Goal: Task Accomplishment & Management: Use online tool/utility

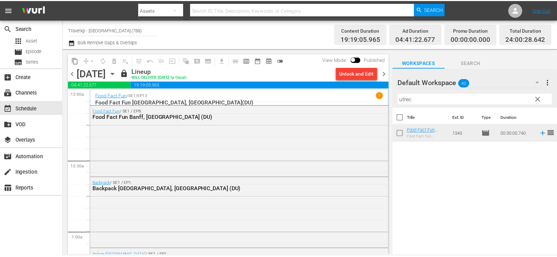
scroll to position [3277, 0]
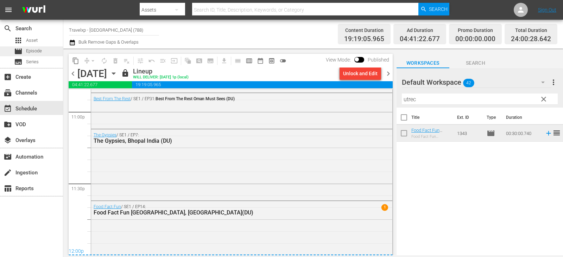
click at [25, 49] on div "movie Episode" at bounding box center [28, 51] width 28 height 10
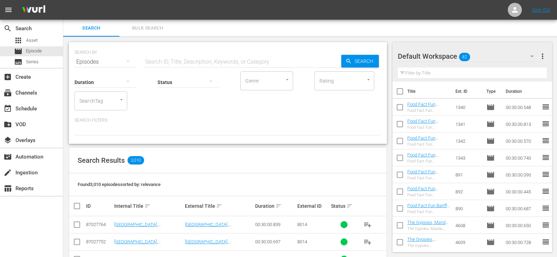
click at [543, 57] on span "more_vert" at bounding box center [543, 56] width 8 height 8
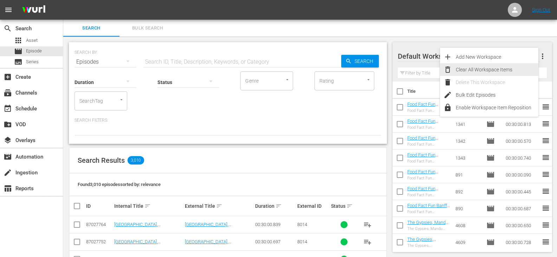
click at [491, 69] on div "Clear All Workspace Items" at bounding box center [497, 69] width 83 height 13
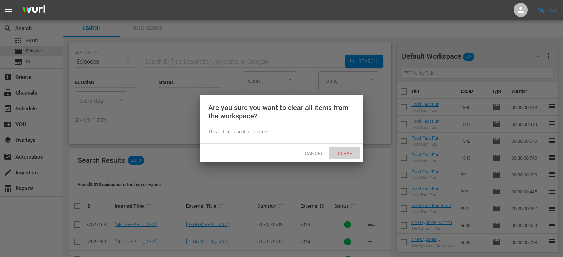
click at [351, 152] on span "Clear" at bounding box center [345, 153] width 26 height 6
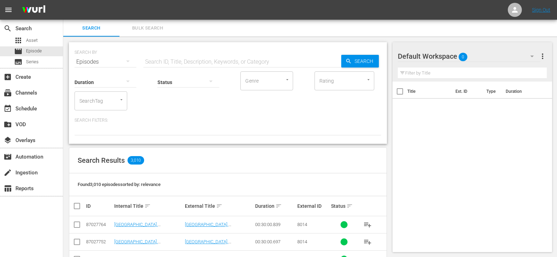
click at [168, 60] on input "text" at bounding box center [242, 61] width 198 height 17
type input "z"
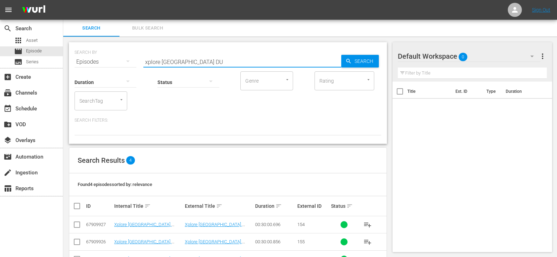
scroll to position [41, 0]
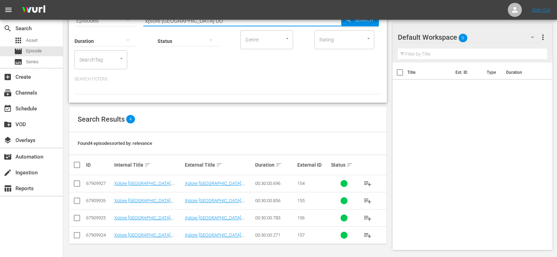
type input "xplore Austria DU"
click at [74, 163] on input "checkbox" at bounding box center [80, 165] width 14 height 8
checkbox input "true"
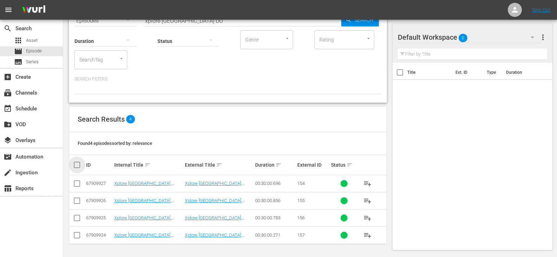
checkbox input "true"
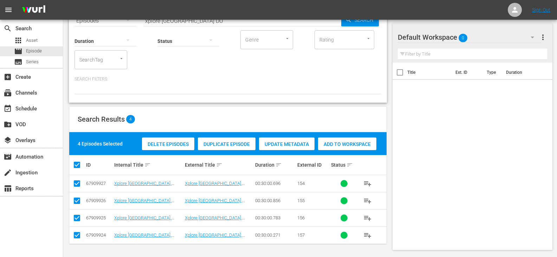
click at [345, 142] on span "Add to Workspace" at bounding box center [347, 144] width 58 height 6
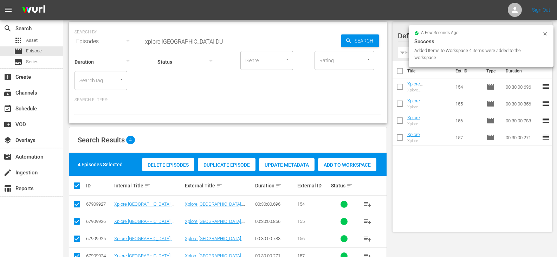
scroll to position [0, 0]
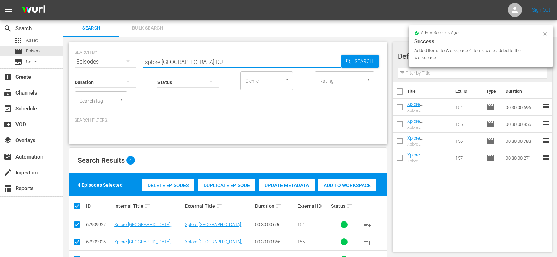
drag, startPoint x: 178, startPoint y: 60, endPoint x: 107, endPoint y: 71, distance: 72.2
click at [107, 71] on div "SEARCH BY Search By Episodes Search ID, Title, Description, Keywords, or Catego…" at bounding box center [228, 93] width 318 height 102
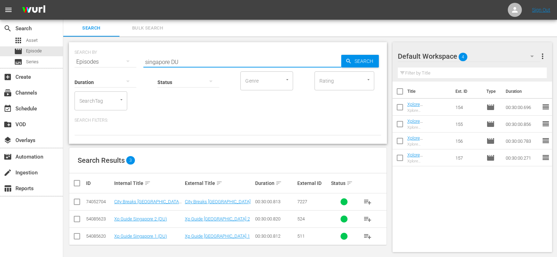
type input "singapore DU"
click at [79, 218] on input "checkbox" at bounding box center [77, 220] width 8 height 8
checkbox input "true"
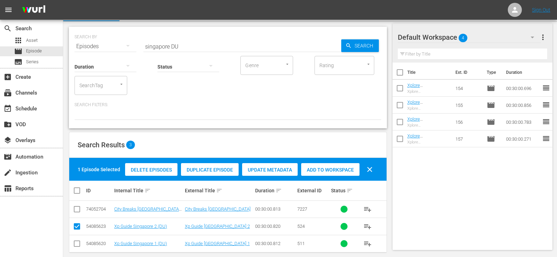
scroll to position [24, 0]
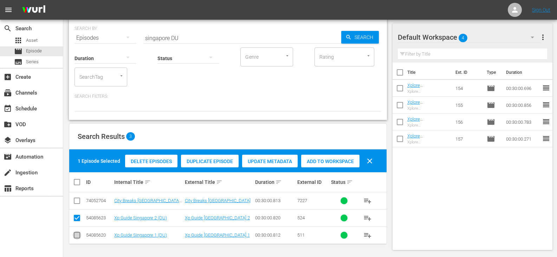
click at [77, 237] on input "checkbox" at bounding box center [77, 236] width 8 height 8
checkbox input "true"
click at [329, 157] on div "Add to Workspace" at bounding box center [330, 161] width 58 height 13
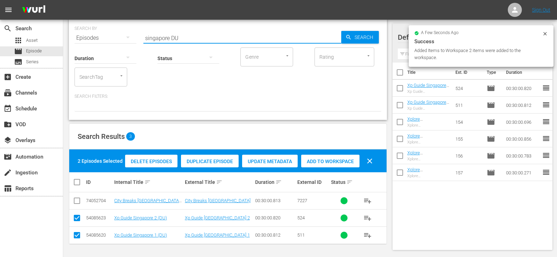
drag, startPoint x: 169, startPoint y: 36, endPoint x: 111, endPoint y: 41, distance: 57.5
click at [111, 41] on div "SEARCH BY Search By Episodes Search ID, Title, Description, Keywords, or Catego…" at bounding box center [228, 69] width 318 height 102
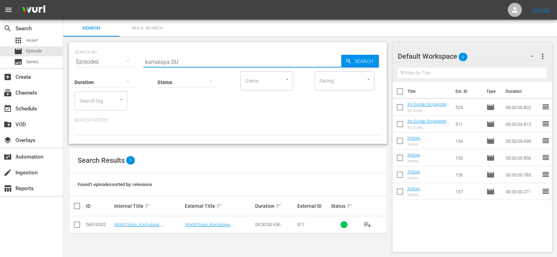
scroll to position [1, 0]
type input "kamalaya DU"
click at [73, 225] on input "checkbox" at bounding box center [77, 225] width 8 height 8
checkbox input "true"
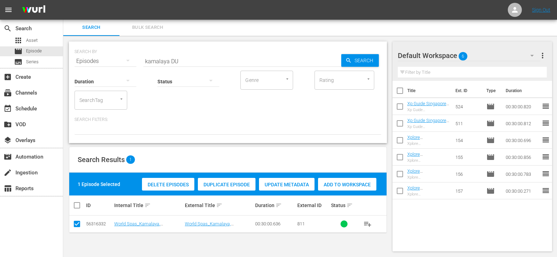
click at [341, 188] on div "Add to Workspace" at bounding box center [347, 184] width 58 height 13
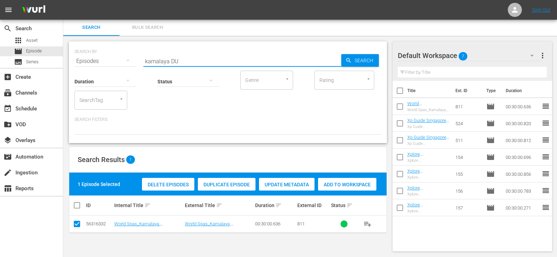
drag, startPoint x: 169, startPoint y: 62, endPoint x: 99, endPoint y: 69, distance: 70.3
click at [99, 69] on div "SEARCH BY Search By Episodes Search ID, Title, Description, Keywords, or Catego…" at bounding box center [228, 92] width 318 height 102
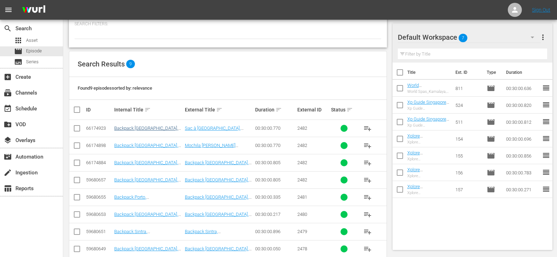
scroll to position [127, 0]
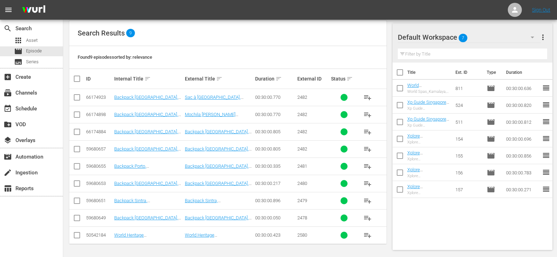
type input "portugal DU"
click at [74, 166] on input "checkbox" at bounding box center [77, 167] width 8 height 8
checkbox input "true"
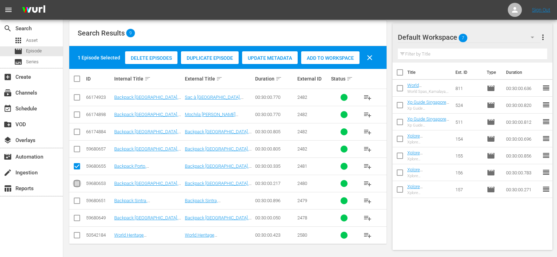
click at [75, 185] on input "checkbox" at bounding box center [77, 185] width 8 height 8
checkbox input "true"
click at [78, 201] on input "checkbox" at bounding box center [77, 202] width 8 height 8
checkbox input "true"
click at [76, 222] on input "checkbox" at bounding box center [77, 219] width 8 height 8
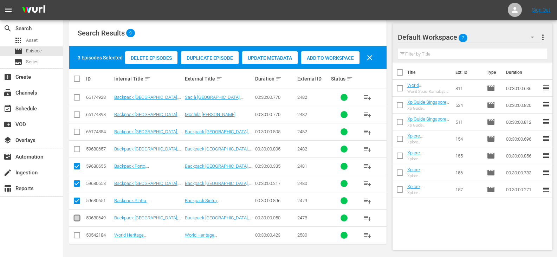
checkbox input "true"
click at [323, 57] on span "Add to Workspace" at bounding box center [330, 58] width 58 height 6
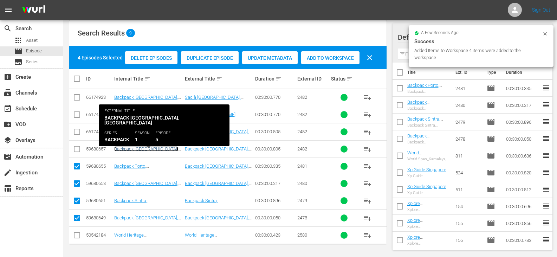
click at [131, 146] on link "Backpack [GEOGRAPHIC_DATA], [GEOGRAPHIC_DATA] (DU)" at bounding box center [146, 151] width 64 height 11
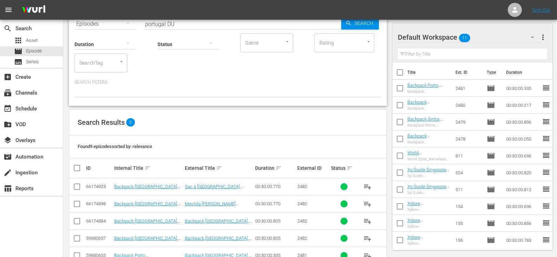
scroll to position [127, 0]
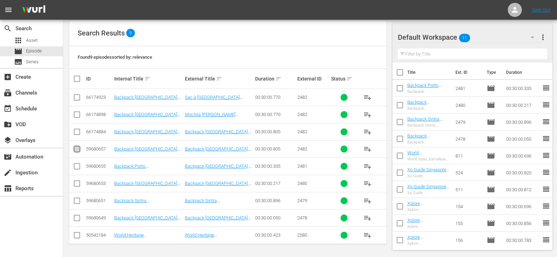
click at [77, 149] on input "checkbox" at bounding box center [77, 150] width 8 height 8
checkbox input "true"
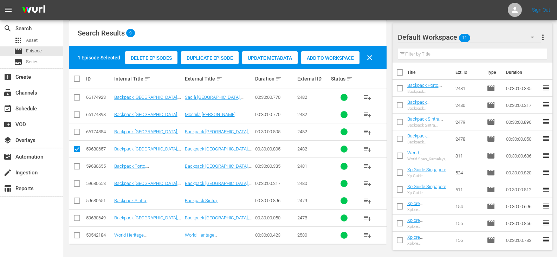
click at [317, 63] on div "Add to Workspace" at bounding box center [330, 57] width 58 height 13
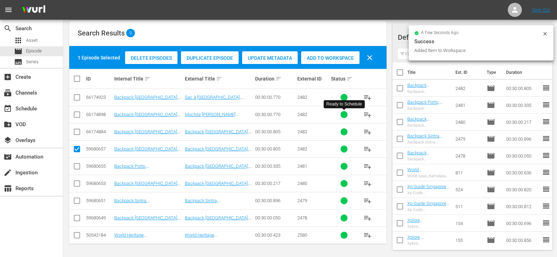
scroll to position [0, 0]
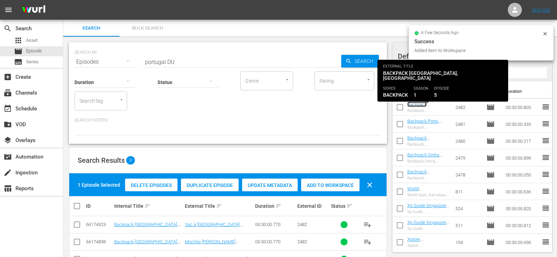
click at [418, 104] on link "Backpack [GEOGRAPHIC_DATA], [GEOGRAPHIC_DATA] (DU)" at bounding box center [428, 115] width 43 height 26
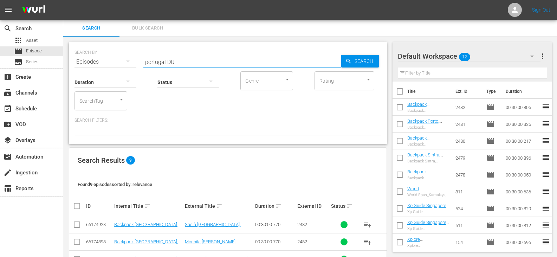
drag, startPoint x: 166, startPoint y: 61, endPoint x: 116, endPoint y: 64, distance: 50.4
click at [116, 64] on div "SEARCH BY Search By Episodes Search ID, Title, Description, Keywords, or Catego…" at bounding box center [228, 57] width 307 height 25
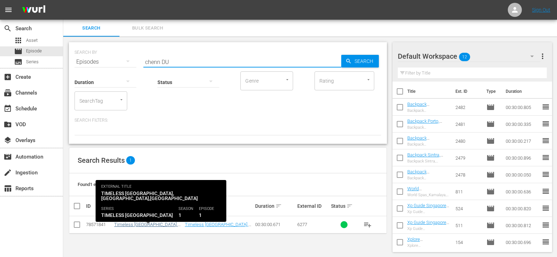
type input "chenn DU"
click at [131, 226] on link "Timeless [GEOGRAPHIC_DATA],[GEOGRAPHIC_DATA],[GEOGRAPHIC_DATA] ([GEOGRAPHIC_DAT…" at bounding box center [146, 232] width 64 height 21
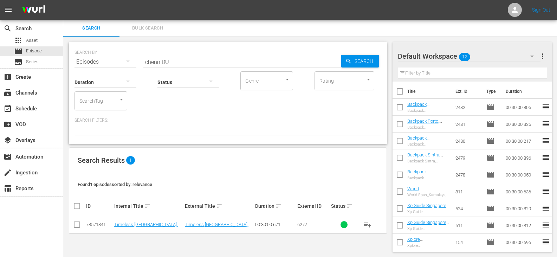
click at [76, 227] on input "checkbox" at bounding box center [77, 226] width 8 height 8
checkbox input "true"
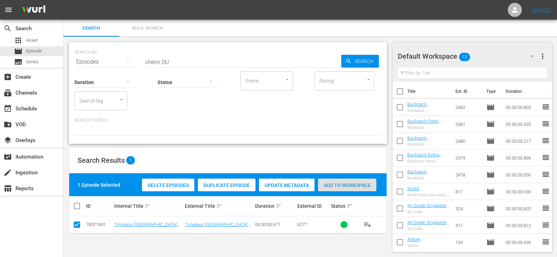
click at [359, 184] on span "Add to Workspace" at bounding box center [347, 185] width 58 height 6
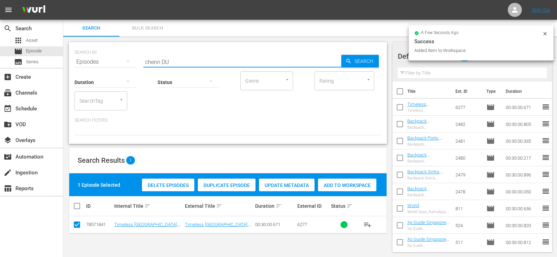
drag, startPoint x: 160, startPoint y: 62, endPoint x: 121, endPoint y: 67, distance: 40.1
click at [121, 67] on div "SEARCH BY Search By Episodes Search ID, Title, Description, Keywords, or Catego…" at bounding box center [228, 93] width 318 height 102
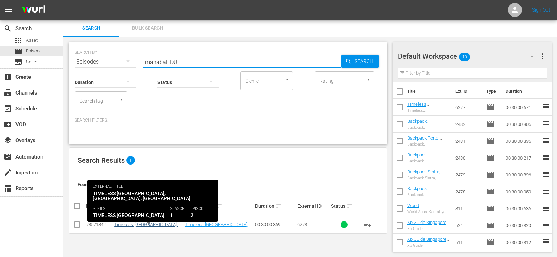
type input "mahabali DU"
click at [121, 226] on link "Timeless [GEOGRAPHIC_DATA],[GEOGRAPHIC_DATA], [GEOGRAPHIC_DATA] (DU)" at bounding box center [146, 230] width 64 height 16
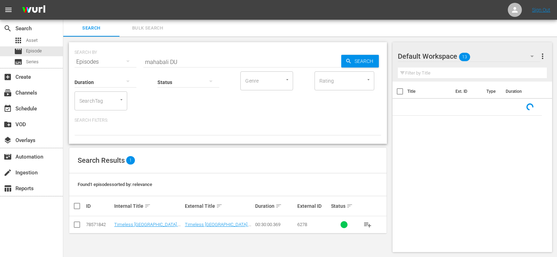
click at [76, 227] on input "checkbox" at bounding box center [77, 226] width 8 height 8
checkbox input "true"
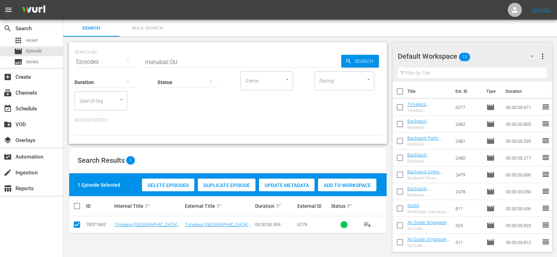
click at [338, 192] on div "Delete Episodes Duplicate Episode Update Metadata Add to Workspace" at bounding box center [259, 185] width 238 height 16
click at [338, 187] on span "Add to Workspace" at bounding box center [347, 185] width 58 height 6
drag, startPoint x: 168, startPoint y: 59, endPoint x: 104, endPoint y: 63, distance: 64.4
click at [105, 63] on div "SEARCH BY Search By Episodes Search ID, Title, Description, Keywords, or Catego…" at bounding box center [228, 57] width 307 height 25
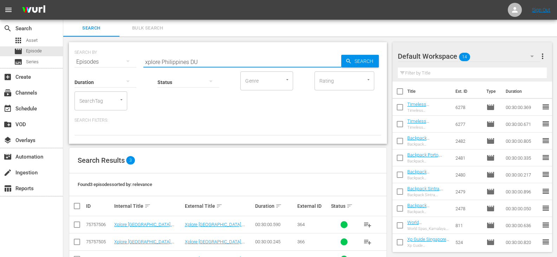
scroll to position [24, 0]
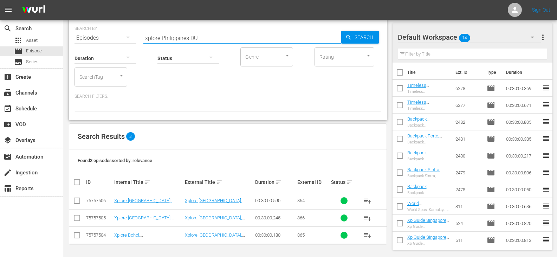
type input "xplore Philippines DU"
click at [78, 184] on input "checkbox" at bounding box center [80, 182] width 14 height 8
checkbox input "true"
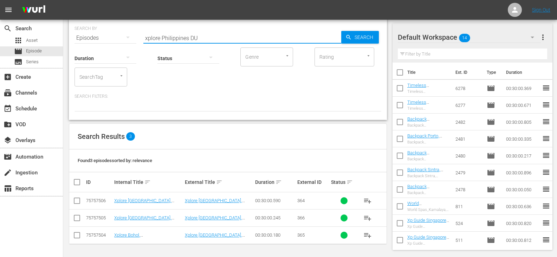
checkbox input "true"
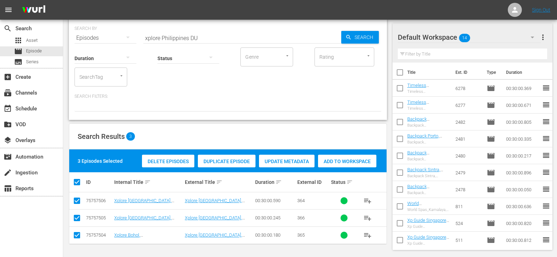
click at [338, 160] on span "Add to Workspace" at bounding box center [347, 162] width 58 height 6
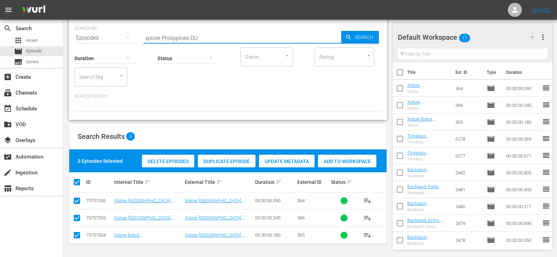
drag, startPoint x: 187, startPoint y: 38, endPoint x: 161, endPoint y: 40, distance: 26.1
click at [161, 40] on input "xplore Philippines DU" at bounding box center [242, 38] width 198 height 17
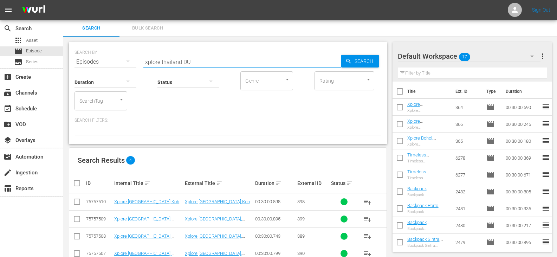
scroll to position [18, 0]
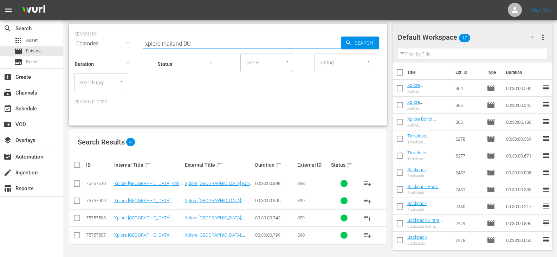
type input "xplore thailand DU"
click at [80, 168] on input "checkbox" at bounding box center [80, 165] width 14 height 8
checkbox input "true"
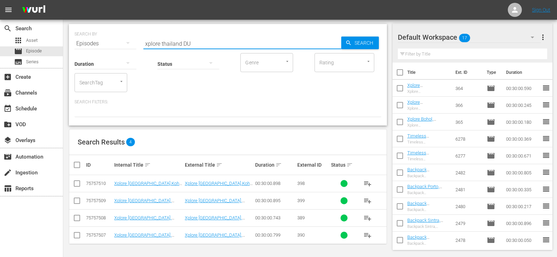
checkbox input "true"
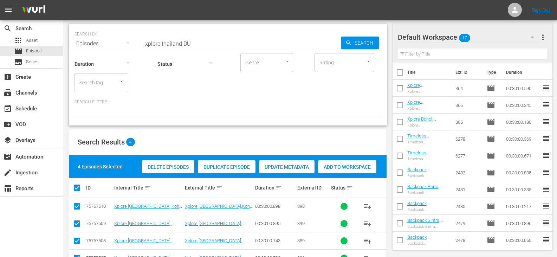
click at [334, 165] on span "Add to Workspace" at bounding box center [347, 167] width 58 height 6
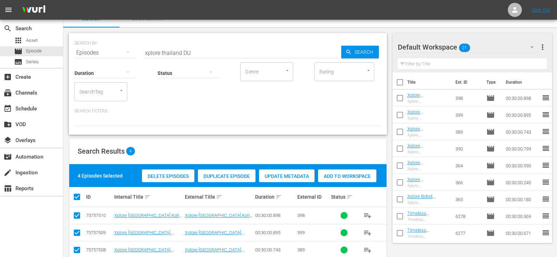
scroll to position [0, 0]
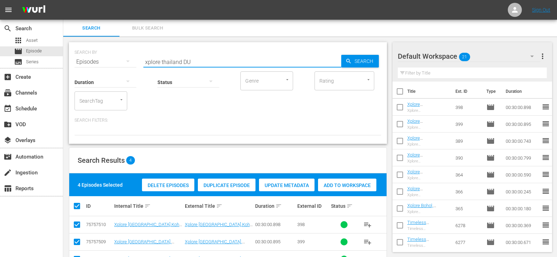
drag, startPoint x: 181, startPoint y: 62, endPoint x: 107, endPoint y: 72, distance: 74.9
click at [107, 72] on div "SEARCH BY Search By Episodes Search ID, Title, Description, Keywords, or Catego…" at bounding box center [228, 93] width 318 height 102
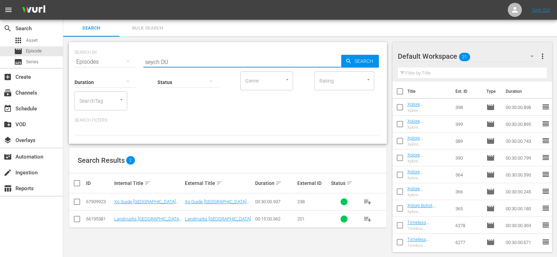
type input "seych DU"
click at [79, 201] on input "checkbox" at bounding box center [77, 203] width 8 height 8
checkbox input "true"
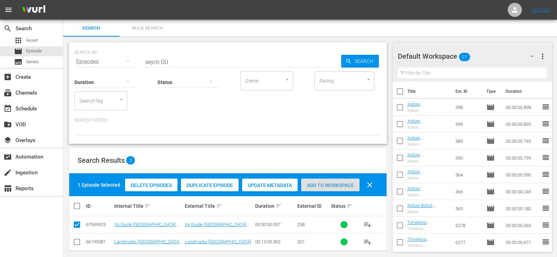
click at [328, 184] on span "Add to Workspace" at bounding box center [330, 185] width 58 height 6
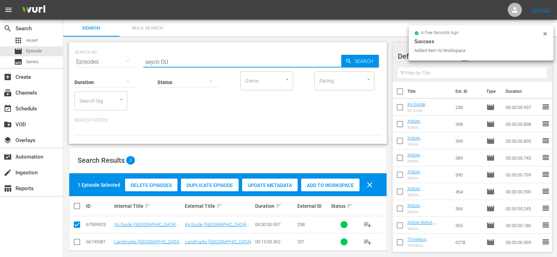
drag, startPoint x: 159, startPoint y: 60, endPoint x: 138, endPoint y: 63, distance: 21.4
click at [138, 63] on div "SEARCH BY Search By Episodes Search ID, Title, Description, Keywords, or Catego…" at bounding box center [228, 57] width 307 height 25
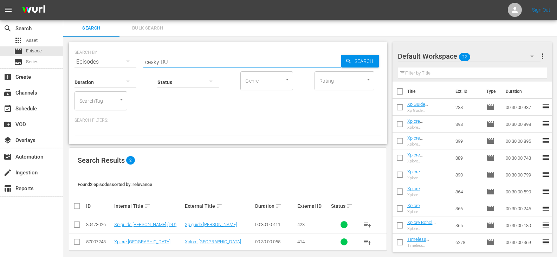
type input "cesky DU"
click at [78, 225] on input "checkbox" at bounding box center [77, 226] width 8 height 8
checkbox input "true"
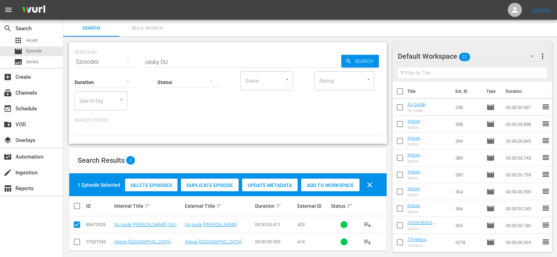
click at [336, 186] on span "Add to Workspace" at bounding box center [330, 185] width 58 height 6
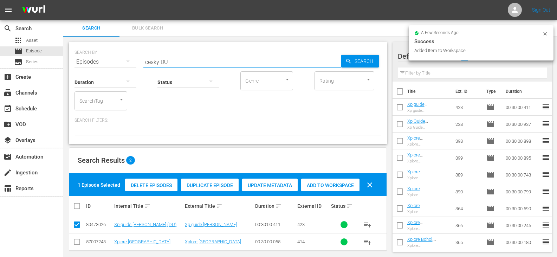
drag, startPoint x: 159, startPoint y: 61, endPoint x: 126, endPoint y: 66, distance: 33.8
click at [126, 66] on div "SEARCH BY Search By Episodes Search ID, Title, Description, Keywords, or Catego…" at bounding box center [228, 93] width 318 height 102
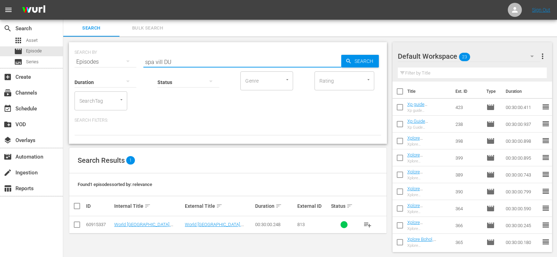
type input "spa vill DU"
click at [79, 225] on input "checkbox" at bounding box center [77, 226] width 8 height 8
checkbox input "true"
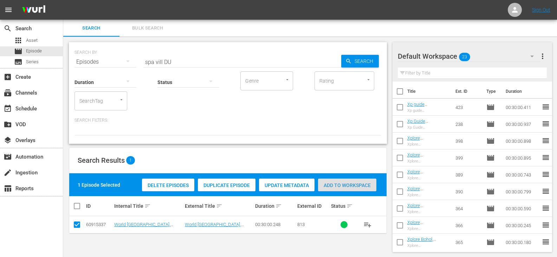
click at [330, 186] on span "Add to Workspace" at bounding box center [347, 185] width 58 height 6
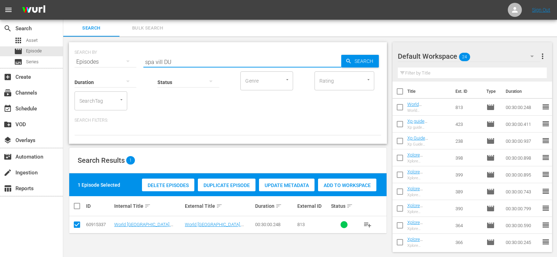
drag, startPoint x: 162, startPoint y: 61, endPoint x: 98, endPoint y: 69, distance: 64.5
click at [98, 69] on div "SEARCH BY Search By Episodes Search ID, Title, Description, Keywords, or Catego…" at bounding box center [228, 93] width 318 height 102
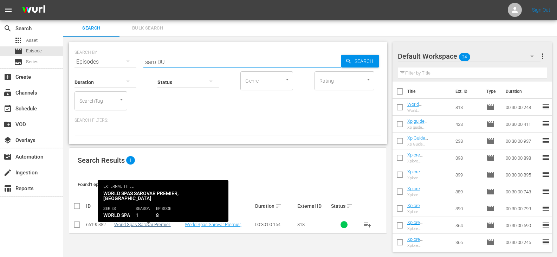
type input "saro DU"
click at [158, 225] on link "World Spas Sarovar Premier, [GEOGRAPHIC_DATA] (DU)" at bounding box center [142, 227] width 57 height 11
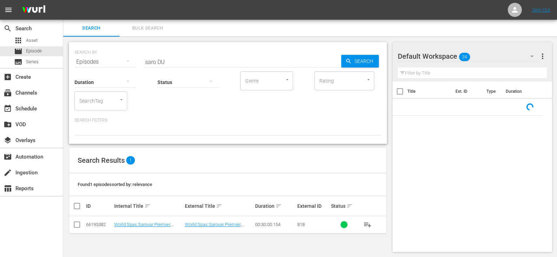
click at [76, 225] on input "checkbox" at bounding box center [77, 226] width 8 height 8
checkbox input "true"
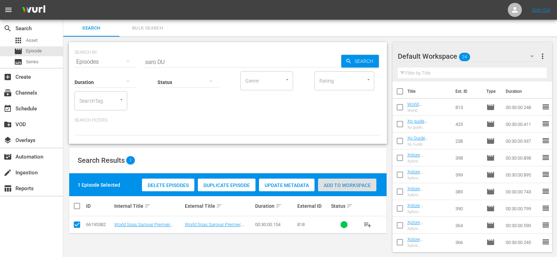
click at [348, 186] on span "Add to Workspace" at bounding box center [347, 185] width 58 height 6
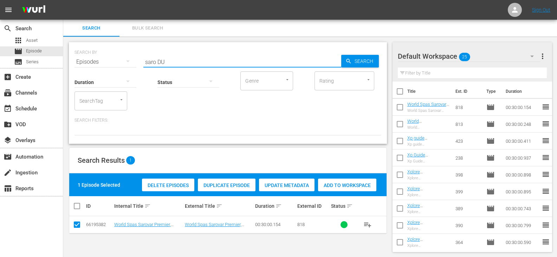
drag, startPoint x: 155, startPoint y: 63, endPoint x: 135, endPoint y: 67, distance: 21.0
click at [135, 67] on div "SEARCH BY Search By Episodes Search ID, Title, Description, Keywords, or Catego…" at bounding box center [228, 93] width 318 height 102
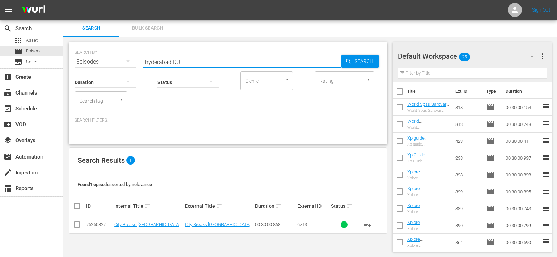
type input "hyderabad DU"
click at [78, 226] on input "checkbox" at bounding box center [77, 226] width 8 height 8
checkbox input "true"
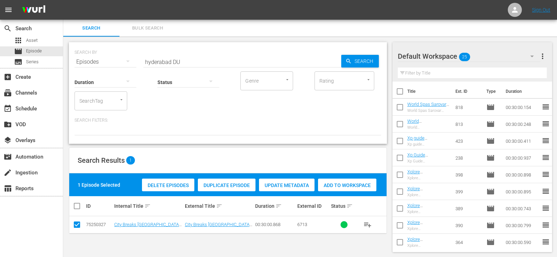
click at [348, 181] on div "Add to Workspace" at bounding box center [347, 185] width 58 height 13
drag, startPoint x: 170, startPoint y: 62, endPoint x: 111, endPoint y: 66, distance: 58.5
click at [111, 66] on div "SEARCH BY Search By Episodes Search ID, Title, Description, Keywords, or Catego…" at bounding box center [228, 93] width 318 height 102
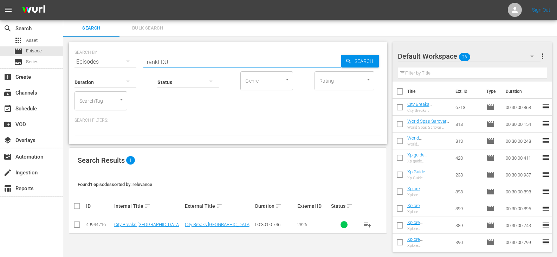
type input "frankf DU"
click at [77, 226] on input "checkbox" at bounding box center [77, 226] width 8 height 8
checkbox input "true"
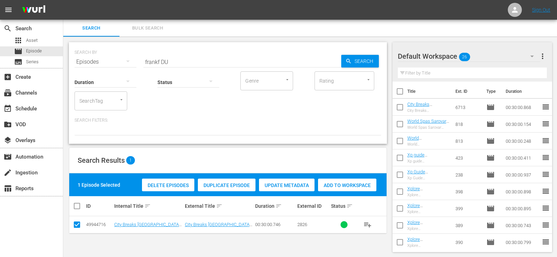
click at [362, 179] on div "Add to Workspace" at bounding box center [347, 185] width 58 height 13
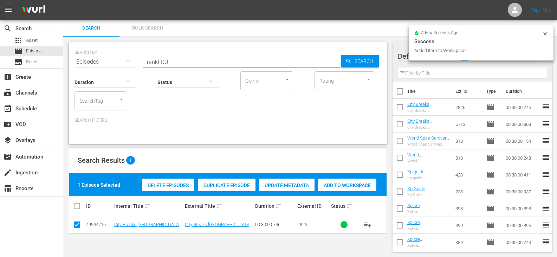
drag, startPoint x: 159, startPoint y: 61, endPoint x: 118, endPoint y: 65, distance: 41.0
click at [118, 65] on div "SEARCH BY Search By Episodes Search ID, Title, Description, Keywords, or Catego…" at bounding box center [228, 93] width 318 height 102
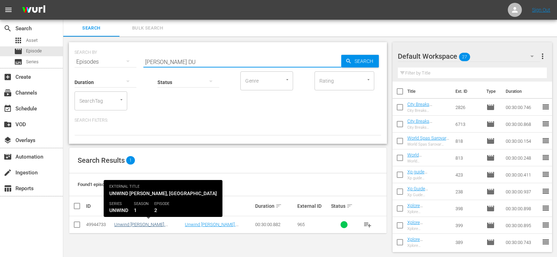
type input "nikara DU"
click at [133, 226] on link "Unwind [PERSON_NAME], [GEOGRAPHIC_DATA] (DU)" at bounding box center [140, 227] width 53 height 11
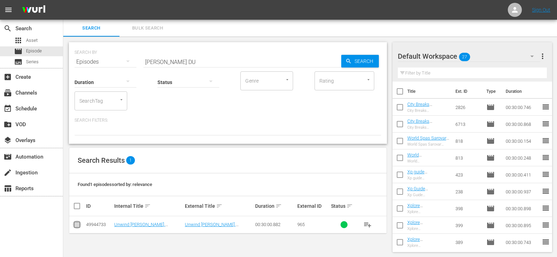
click at [77, 223] on input "checkbox" at bounding box center [77, 226] width 8 height 8
checkbox input "true"
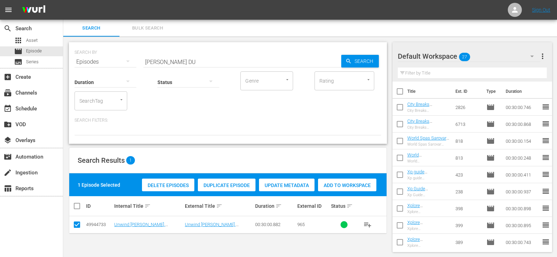
click at [329, 185] on span "Add to Workspace" at bounding box center [347, 185] width 58 height 6
drag, startPoint x: 160, startPoint y: 60, endPoint x: 106, endPoint y: 68, distance: 54.3
click at [106, 68] on div "SEARCH BY Search By Episodes Search ID, Title, Description, Keywords, or Catego…" at bounding box center [228, 93] width 318 height 102
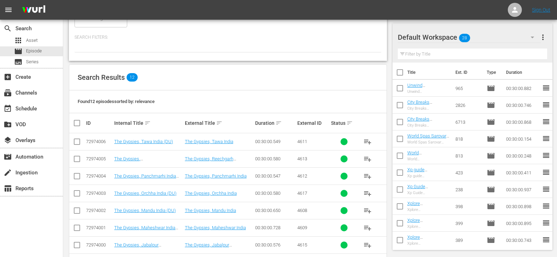
scroll to position [179, 0]
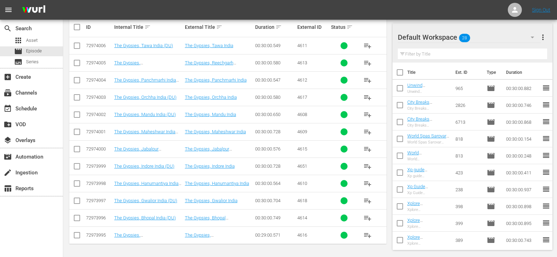
type input "the gypsies DU"
click at [78, 148] on input "checkbox" at bounding box center [77, 150] width 8 height 8
checkbox input "true"
click at [76, 237] on input "checkbox" at bounding box center [77, 236] width 8 height 8
checkbox input "true"
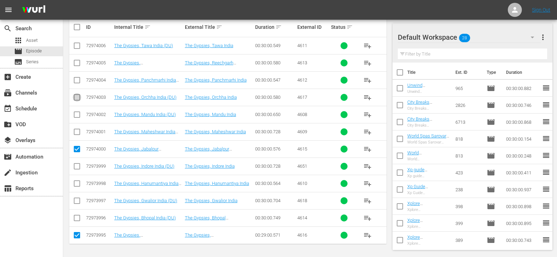
click at [77, 98] on input "checkbox" at bounding box center [77, 99] width 8 height 8
checkbox input "true"
click at [78, 168] on input "checkbox" at bounding box center [77, 167] width 8 height 8
checkbox input "true"
click at [79, 203] on input "checkbox" at bounding box center [77, 202] width 8 height 8
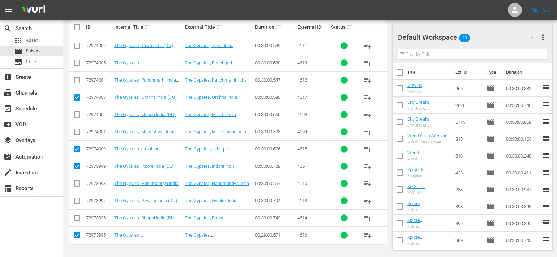
checkbox input "true"
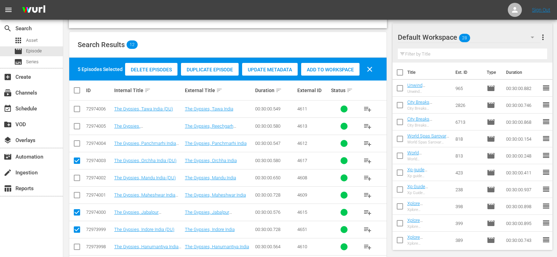
scroll to position [38, 0]
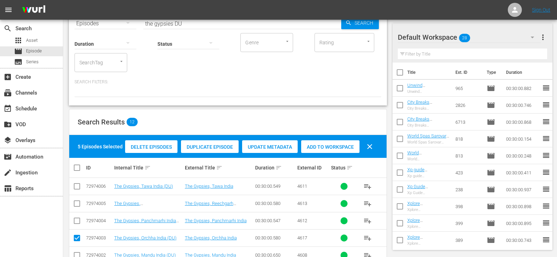
click at [333, 144] on span "Add to Workspace" at bounding box center [330, 147] width 58 height 6
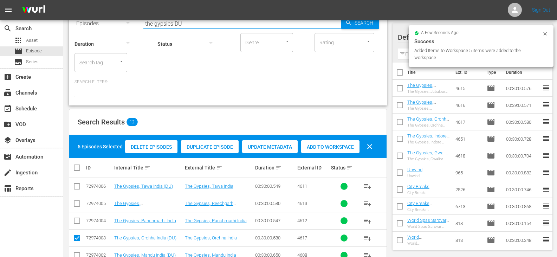
drag, startPoint x: 173, startPoint y: 24, endPoint x: 104, endPoint y: 30, distance: 68.8
click at [104, 30] on div "SEARCH BY Search By Episodes Search ID, Title, Description, Keywords, or Catego…" at bounding box center [228, 55] width 318 height 102
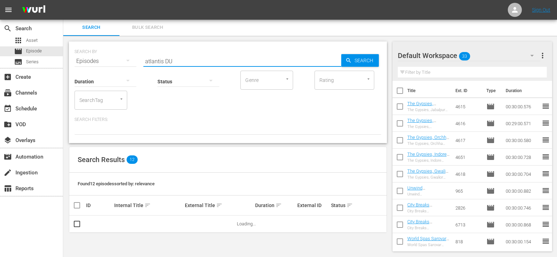
scroll to position [3, 0]
click at [146, 58] on input "atlantis DU" at bounding box center [242, 61] width 198 height 17
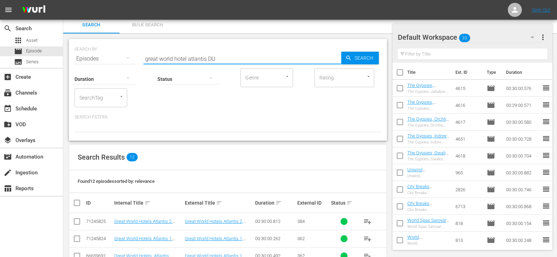
scroll to position [179, 0]
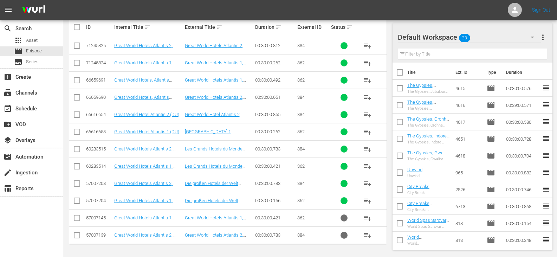
type input "great world hotel atlantis DU"
click at [75, 115] on input "checkbox" at bounding box center [77, 116] width 8 height 8
checkbox input "true"
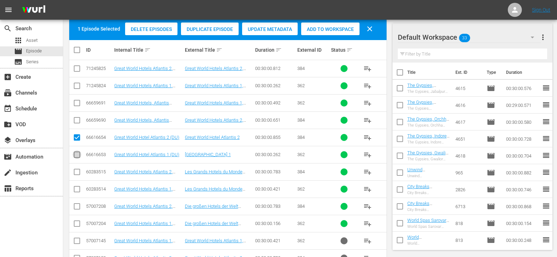
click at [79, 155] on input "checkbox" at bounding box center [77, 156] width 8 height 8
checkbox input "true"
click at [321, 31] on span "Add to Workspace" at bounding box center [330, 29] width 58 height 6
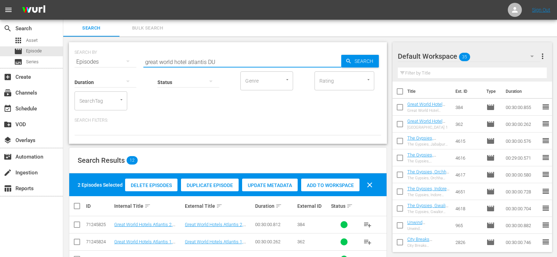
drag, startPoint x: 205, startPoint y: 62, endPoint x: 108, endPoint y: 62, distance: 97.7
click at [108, 62] on div "SEARCH BY Search By Episodes Search ID, Title, Description, Keywords, or Catego…" at bounding box center [228, 57] width 307 height 25
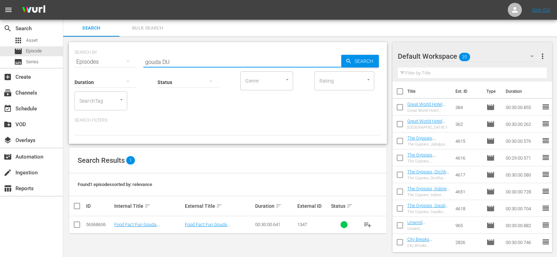
type input "gouda DU"
click at [78, 228] on input "checkbox" at bounding box center [77, 226] width 8 height 8
checkbox input "true"
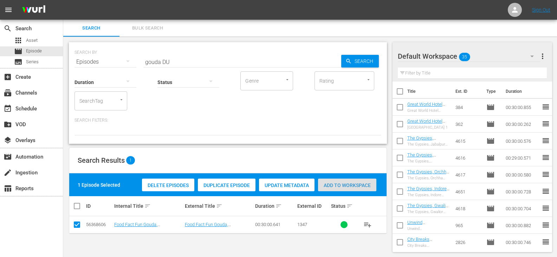
click at [337, 186] on span "Add to Workspace" at bounding box center [347, 185] width 58 height 6
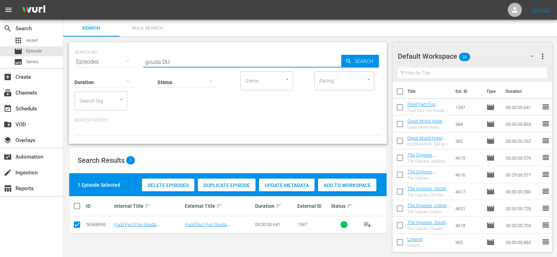
drag, startPoint x: 160, startPoint y: 59, endPoint x: 110, endPoint y: 64, distance: 49.9
click at [110, 64] on div "SEARCH BY Search By Episodes Search ID, Title, Description, Keywords, or Catego…" at bounding box center [228, 57] width 307 height 25
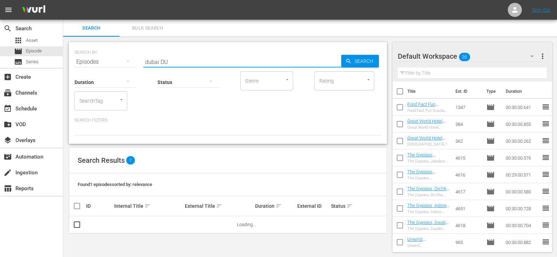
click at [146, 63] on input "dubai DU" at bounding box center [242, 61] width 198 height 17
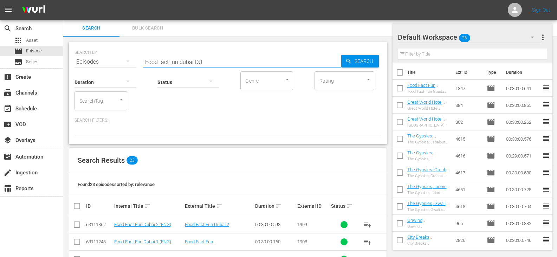
scroll to position [246, 0]
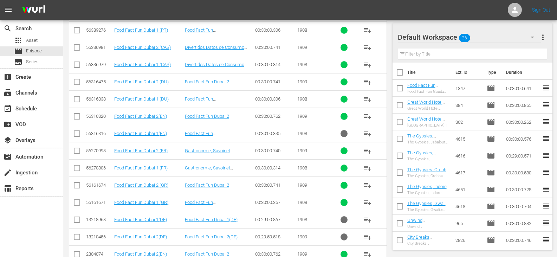
type input "Food fact fun dubai DU"
click at [78, 83] on input "checkbox" at bounding box center [77, 83] width 8 height 8
checkbox input "true"
click at [79, 99] on input "checkbox" at bounding box center [77, 100] width 8 height 8
checkbox input "true"
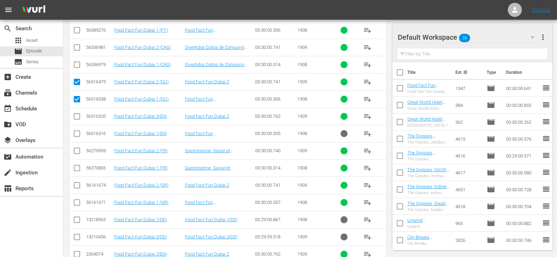
scroll to position [0, 0]
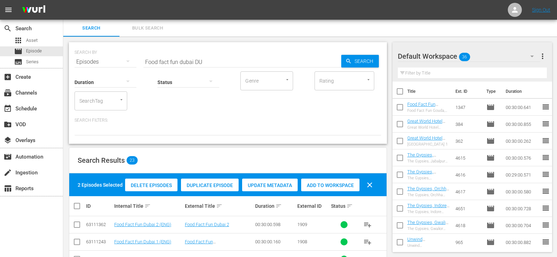
click at [327, 186] on span "Add to Workspace" at bounding box center [330, 185] width 58 height 6
click at [193, 61] on input "Food fact fun dubai DU" at bounding box center [242, 61] width 198 height 17
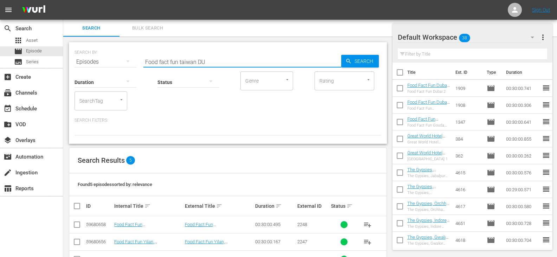
scroll to position [58, 0]
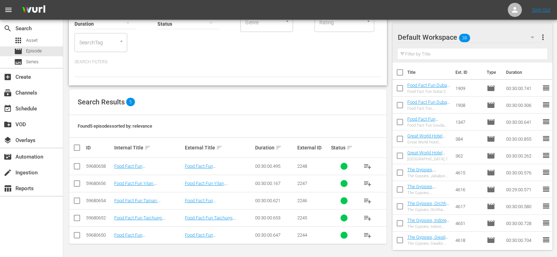
type input "Food fact fun taiwan DU"
click at [78, 147] on input "checkbox" at bounding box center [80, 147] width 14 height 8
checkbox input "true"
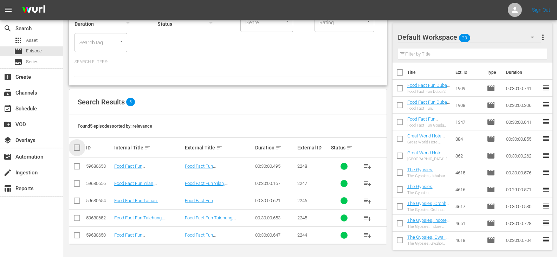
checkbox input "true"
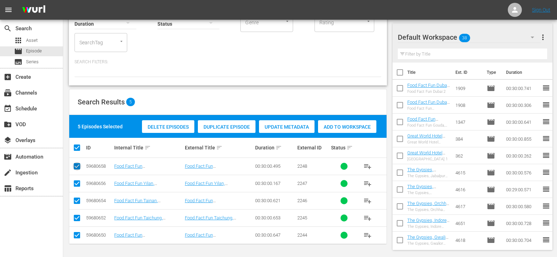
click at [75, 162] on icon at bounding box center [77, 166] width 8 height 8
click at [76, 167] on input "checkbox" at bounding box center [77, 167] width 8 height 8
checkbox input "false"
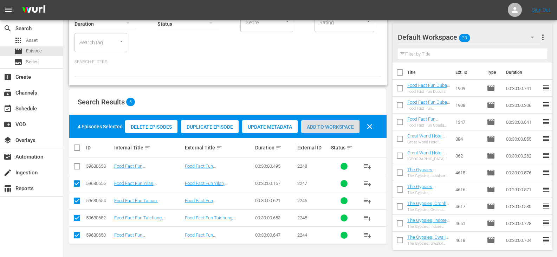
click at [319, 124] on span "Add to Workspace" at bounding box center [330, 127] width 58 height 6
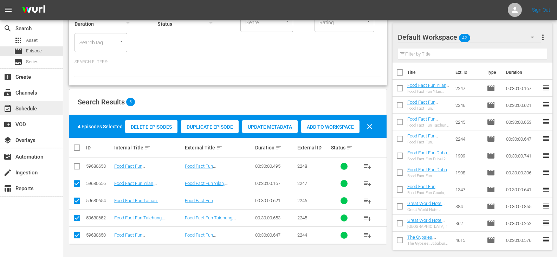
click at [25, 111] on div "event_available Schedule" at bounding box center [19, 107] width 39 height 6
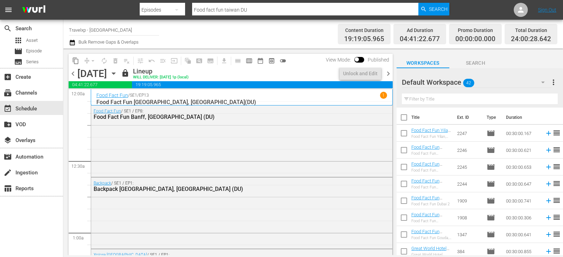
click at [386, 75] on span "chevron_right" at bounding box center [388, 73] width 9 height 9
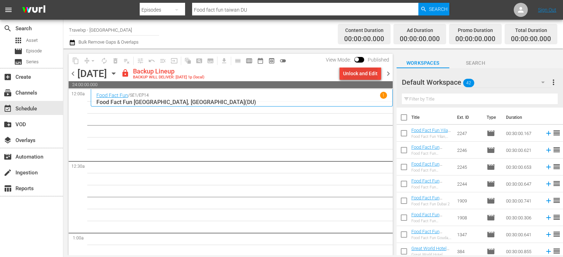
click at [355, 72] on div "Unlock and Edit" at bounding box center [360, 73] width 34 height 13
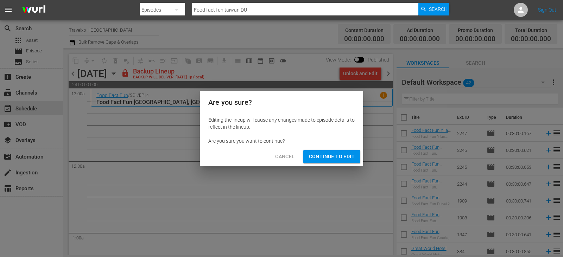
click at [337, 156] on span "Continue to Edit" at bounding box center [332, 156] width 46 height 9
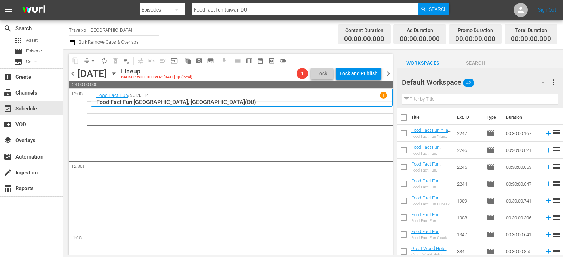
click at [433, 96] on input "text" at bounding box center [479, 99] width 156 height 11
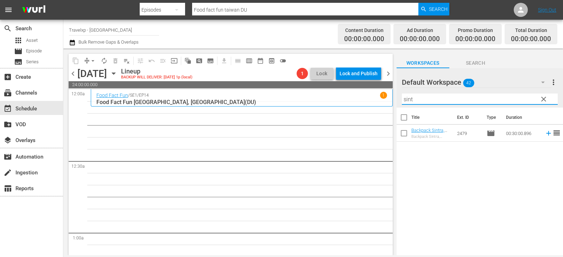
type input "sint"
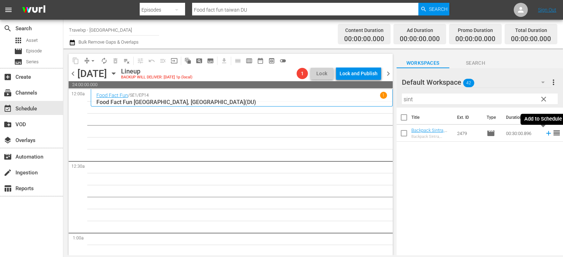
click at [545, 134] on icon at bounding box center [548, 133] width 8 height 8
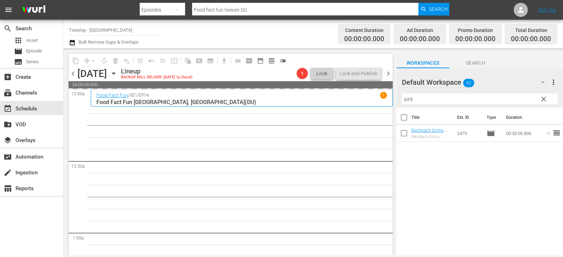
click at [542, 99] on span "clear" at bounding box center [543, 99] width 8 height 8
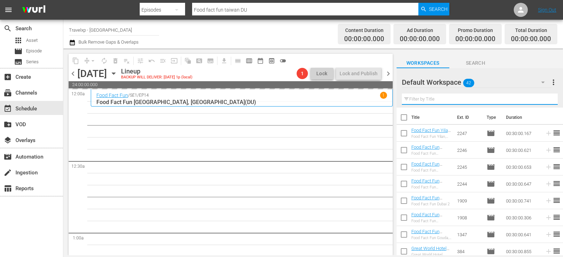
click at [542, 99] on input "text" at bounding box center [479, 99] width 156 height 11
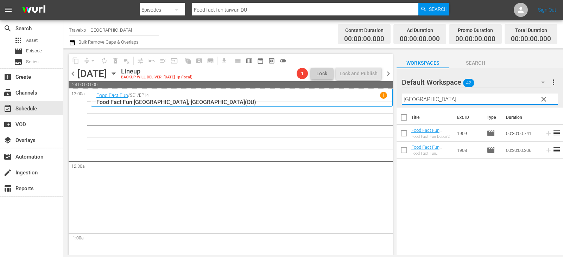
type input "[GEOGRAPHIC_DATA]"
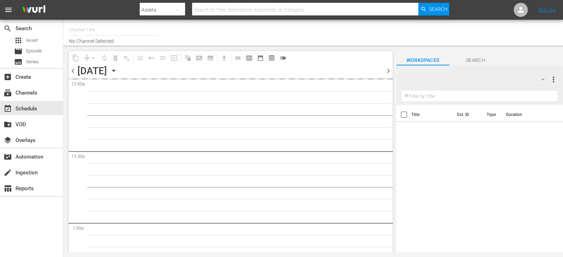
type input "Travelxp - [GEOGRAPHIC_DATA] (788)"
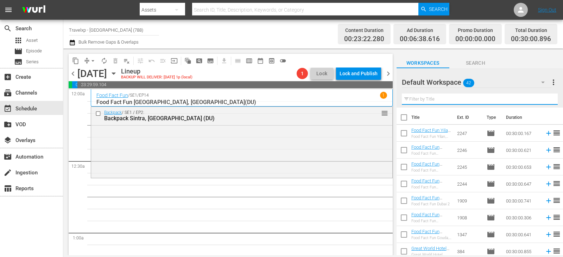
click at [442, 99] on input "text" at bounding box center [479, 99] width 156 height 11
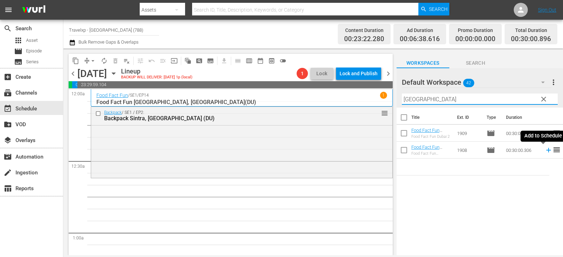
type input "[GEOGRAPHIC_DATA]"
click at [544, 149] on icon at bounding box center [548, 150] width 8 height 8
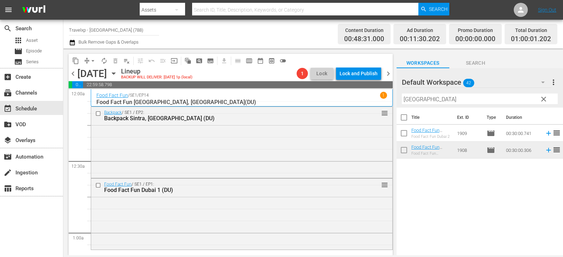
click at [545, 99] on span "clear" at bounding box center [543, 99] width 8 height 8
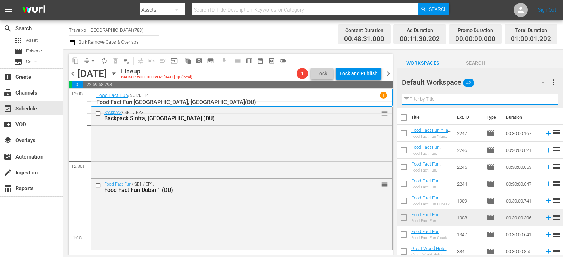
click at [545, 99] on input "text" at bounding box center [479, 99] width 156 height 11
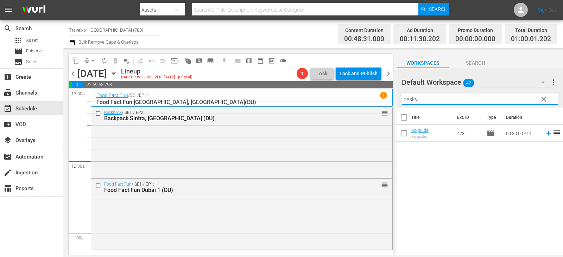
type input "cesky"
click at [546, 133] on icon at bounding box center [548, 133] width 5 height 5
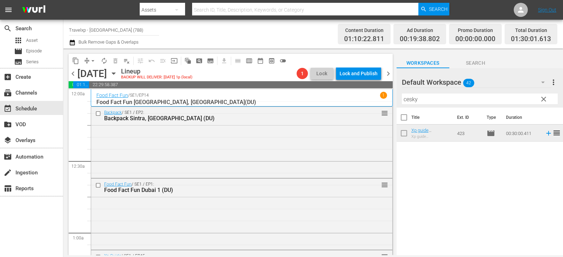
click at [545, 99] on span "clear" at bounding box center [543, 99] width 8 height 8
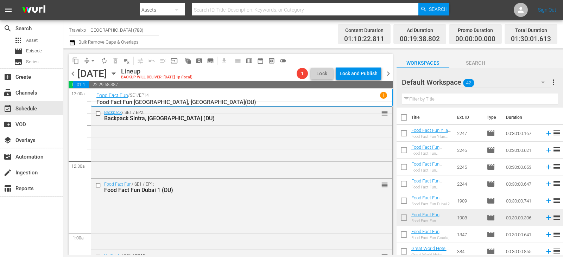
click at [545, 99] on input "text" at bounding box center [479, 99] width 156 height 11
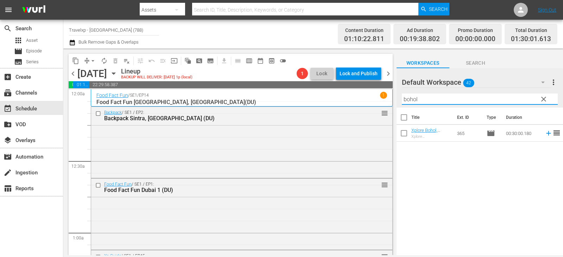
type input "bohol"
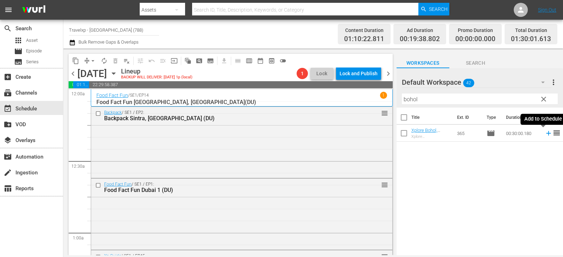
click at [544, 133] on icon at bounding box center [548, 133] width 8 height 8
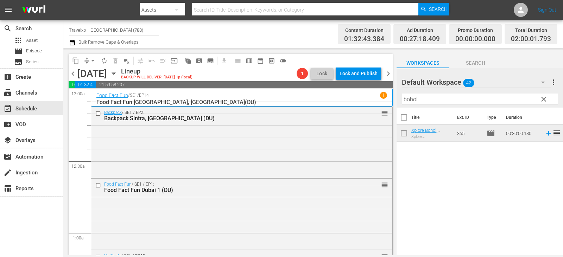
click at [542, 99] on span "clear" at bounding box center [543, 99] width 8 height 8
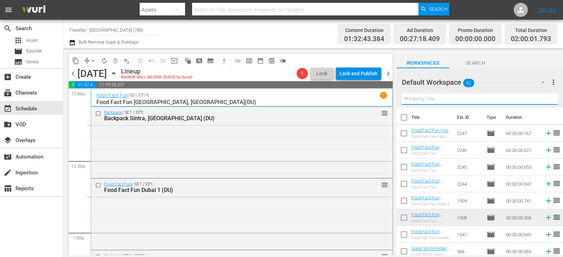
click at [542, 99] on input "text" at bounding box center [479, 99] width 156 height 11
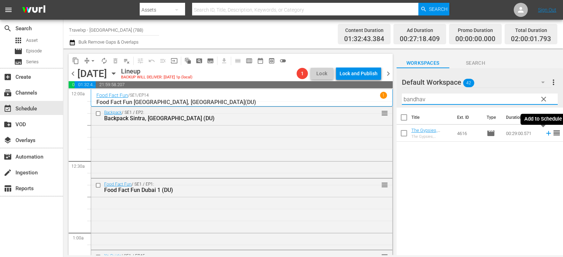
type input "bandhav"
click at [545, 134] on icon at bounding box center [548, 133] width 8 height 8
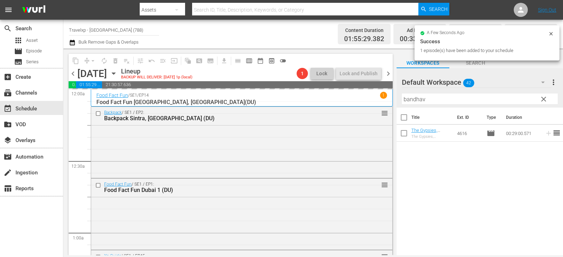
click at [542, 101] on span "clear" at bounding box center [543, 99] width 8 height 8
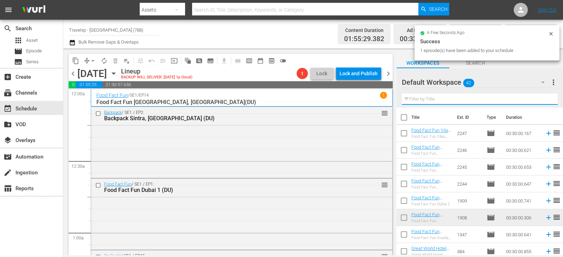
click at [542, 101] on input "text" at bounding box center [479, 99] width 156 height 11
type input "c"
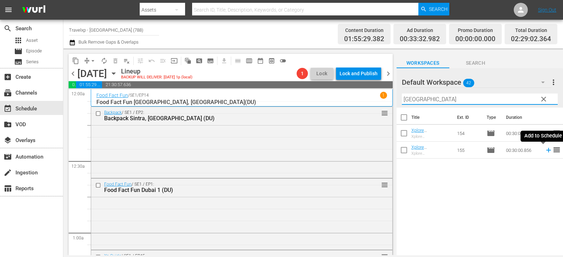
type input "[GEOGRAPHIC_DATA]"
click at [544, 150] on icon at bounding box center [548, 150] width 8 height 8
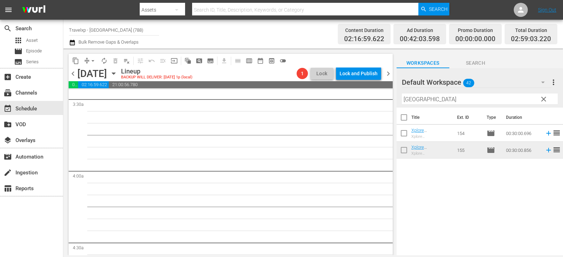
scroll to position [387, 0]
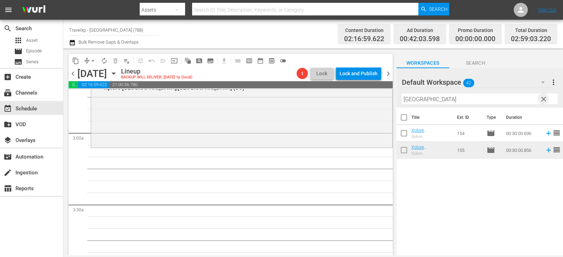
click at [540, 99] on span "clear" at bounding box center [543, 99] width 8 height 8
click at [540, 99] on input "text" at bounding box center [479, 99] width 156 height 11
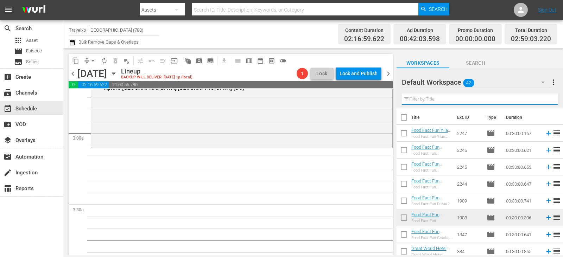
click at [540, 99] on input "text" at bounding box center [479, 99] width 156 height 11
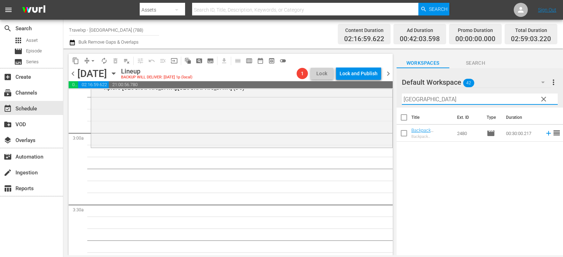
type input "[GEOGRAPHIC_DATA]"
drag, startPoint x: 533, startPoint y: 97, endPoint x: 428, endPoint y: 161, distance: 123.2
click at [428, 161] on div "Title Ext. ID Type Duration Backpack [GEOGRAPHIC_DATA], [GEOGRAPHIC_DATA] (DU) …" at bounding box center [479, 182] width 166 height 149
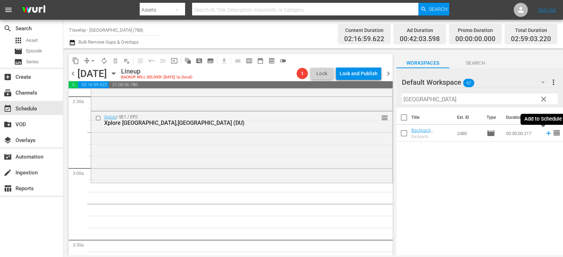
click at [546, 136] on icon at bounding box center [548, 133] width 5 height 5
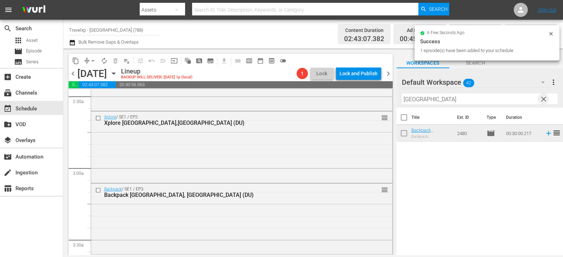
click at [544, 99] on span "clear" at bounding box center [543, 99] width 8 height 8
click at [544, 99] on input "text" at bounding box center [479, 99] width 156 height 11
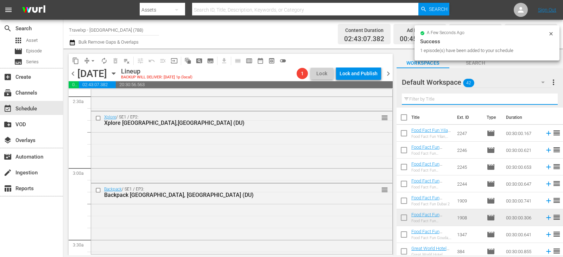
click at [544, 99] on input "text" at bounding box center [479, 99] width 156 height 11
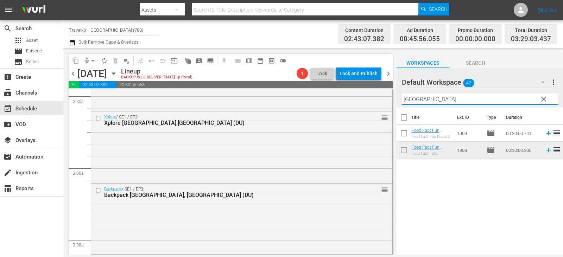
type input "[GEOGRAPHIC_DATA]"
click at [541, 134] on td at bounding box center [546, 133] width 11 height 17
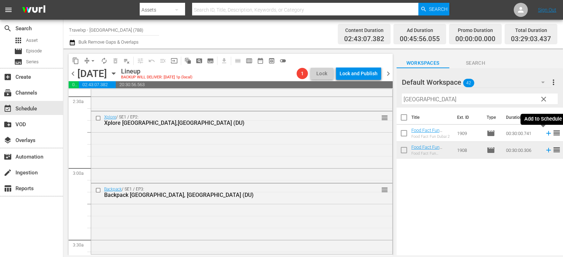
click at [546, 133] on icon at bounding box center [548, 133] width 5 height 5
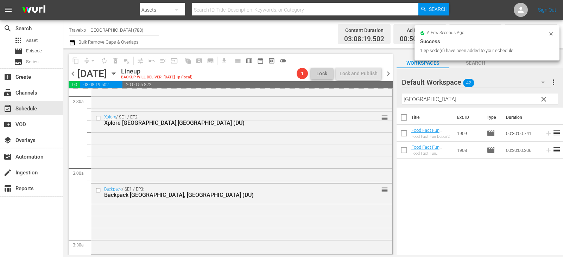
click at [541, 100] on span "clear" at bounding box center [543, 99] width 8 height 8
click at [541, 100] on input "[GEOGRAPHIC_DATA]" at bounding box center [479, 99] width 156 height 11
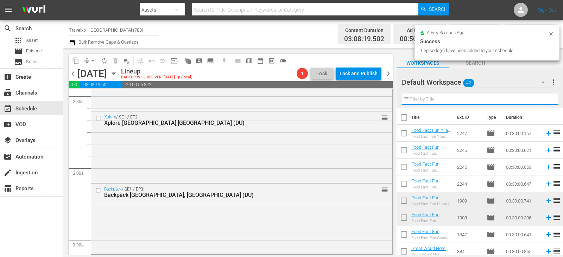
click at [541, 100] on input "text" at bounding box center [479, 99] width 156 height 11
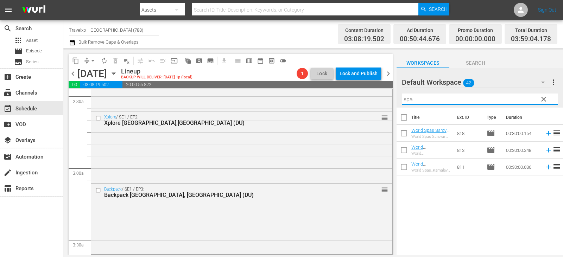
type input "spa"
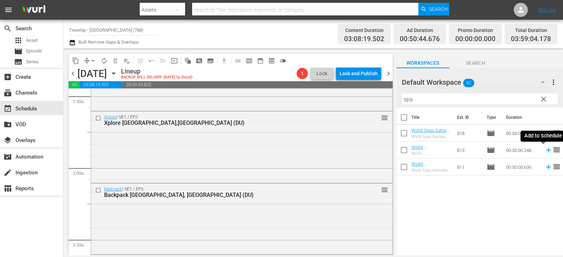
click at [544, 150] on icon at bounding box center [548, 150] width 8 height 8
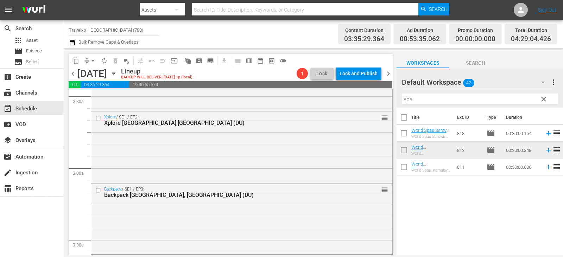
click at [543, 99] on span "clear" at bounding box center [543, 99] width 8 height 8
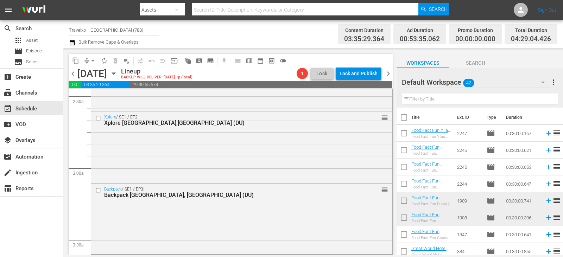
click at [543, 99] on input "text" at bounding box center [479, 99] width 156 height 11
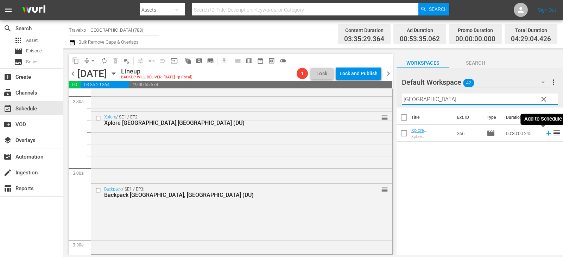
type input "[GEOGRAPHIC_DATA]"
click at [544, 135] on icon at bounding box center [548, 133] width 8 height 8
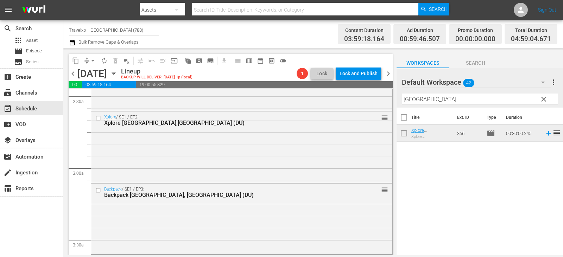
drag, startPoint x: 540, startPoint y: 131, endPoint x: 472, endPoint y: 198, distance: 95.5
click at [472, 198] on div "Title Ext. ID Type Duration Xplore [GEOGRAPHIC_DATA], [GEOGRAPHIC_DATA] (DU) Xp…" at bounding box center [479, 182] width 166 height 149
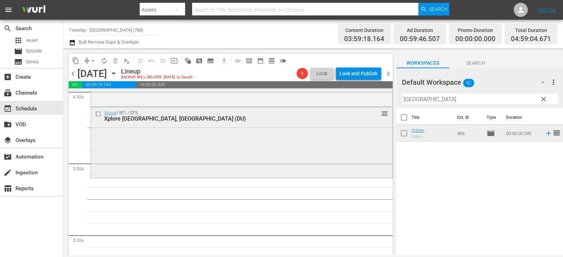
scroll to position [633, 0]
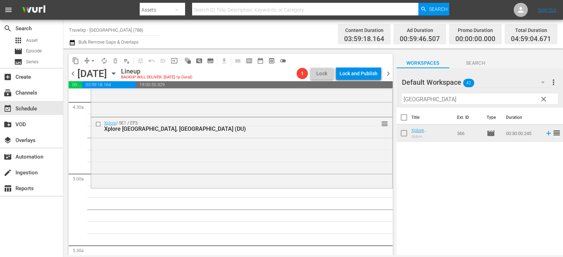
click at [548, 97] on button "clear" at bounding box center [542, 98] width 11 height 11
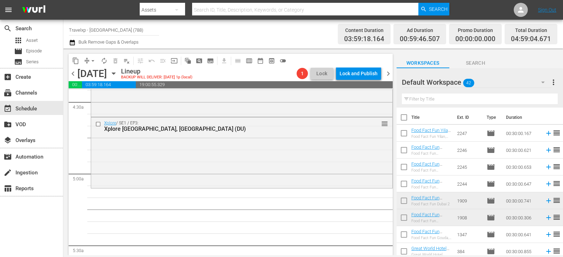
click at [547, 97] on input "text" at bounding box center [479, 99] width 156 height 11
drag, startPoint x: 547, startPoint y: 97, endPoint x: 546, endPoint y: 88, distance: 9.2
click at [547, 97] on input "text" at bounding box center [479, 99] width 156 height 11
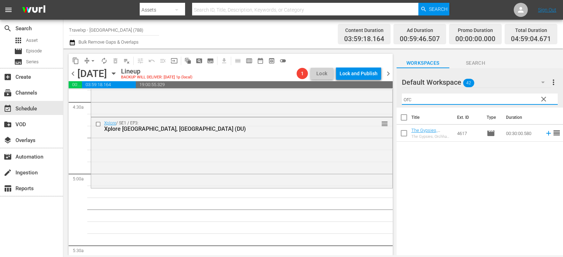
type input "orc"
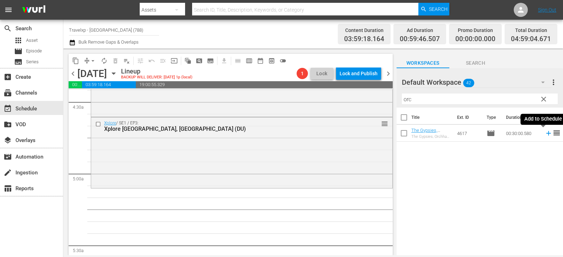
click at [546, 135] on icon at bounding box center [548, 133] width 5 height 5
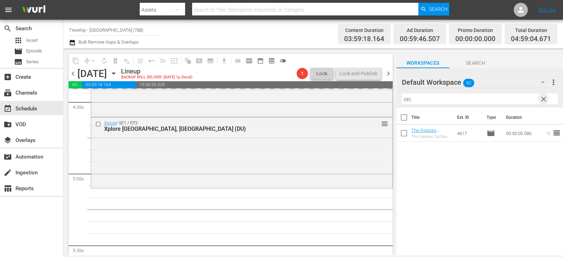
click at [541, 101] on span "clear" at bounding box center [543, 99] width 8 height 8
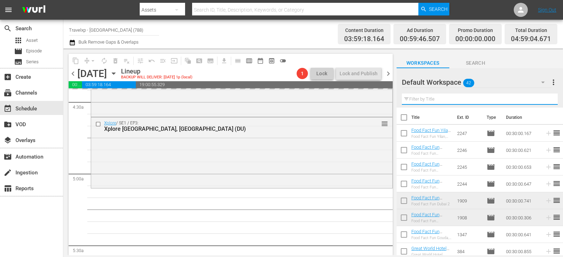
click at [541, 101] on input "text" at bounding box center [479, 99] width 156 height 11
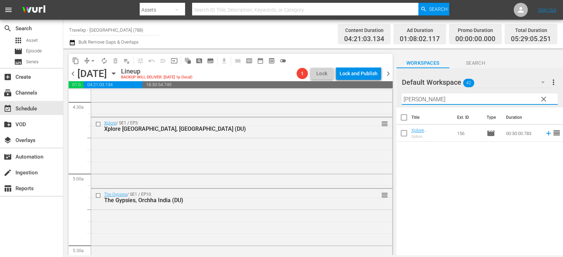
type input "[PERSON_NAME]"
click at [491, 195] on div "Title Ext. ID Type Duration Xplore [GEOGRAPHIC_DATA],[GEOGRAPHIC_DATA] ([GEOGRA…" at bounding box center [479, 182] width 166 height 149
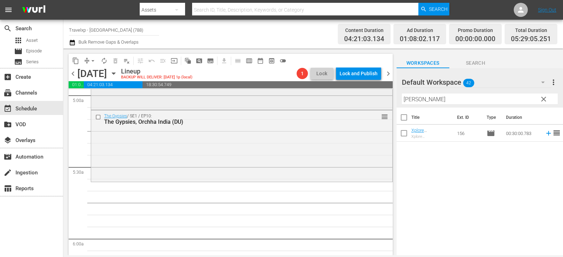
scroll to position [703, 0]
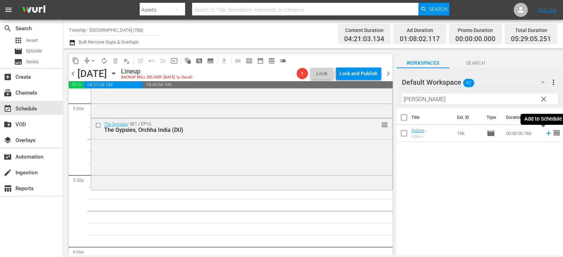
click at [544, 131] on icon at bounding box center [548, 133] width 8 height 8
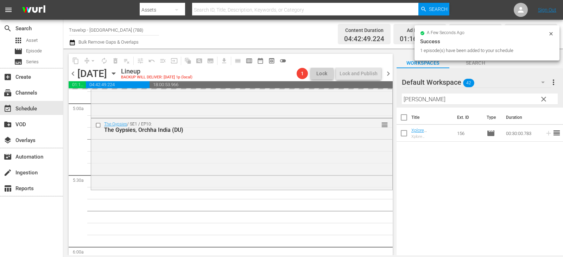
click at [543, 98] on span "clear" at bounding box center [543, 99] width 8 height 8
click at [543, 98] on input "[PERSON_NAME]" at bounding box center [479, 99] width 156 height 11
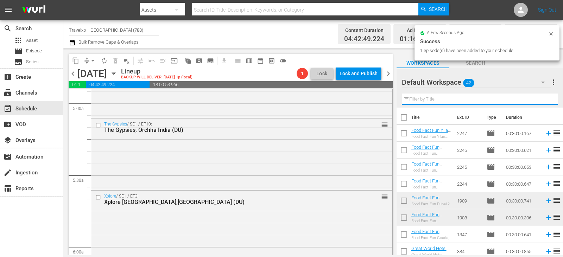
click at [543, 98] on input "text" at bounding box center [479, 99] width 156 height 11
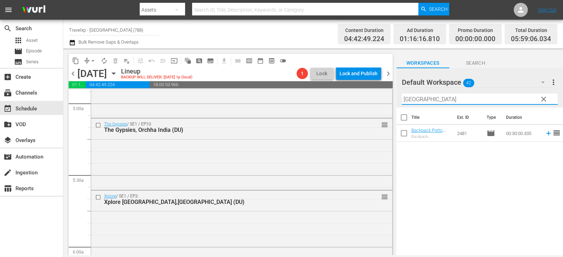
type input "[GEOGRAPHIC_DATA]"
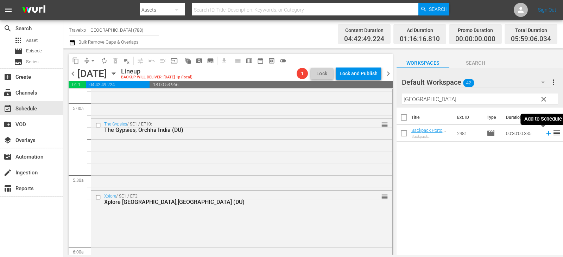
click at [544, 133] on icon at bounding box center [548, 133] width 8 height 8
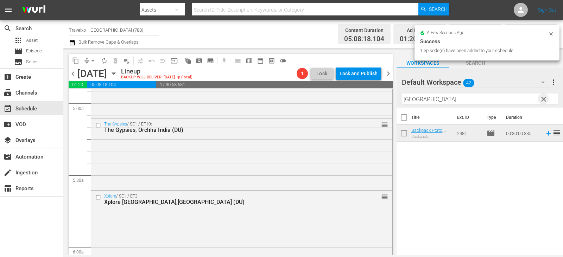
click at [545, 98] on span "clear" at bounding box center [543, 99] width 8 height 8
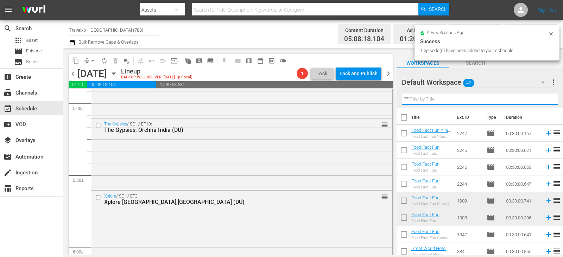
click at [545, 98] on input "text" at bounding box center [479, 99] width 156 height 11
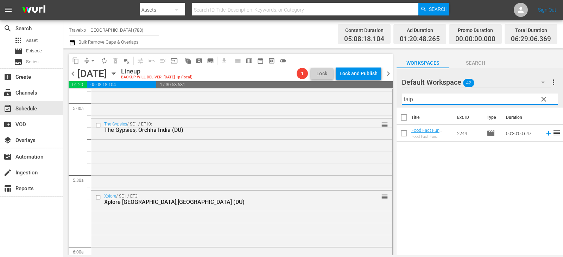
type input "taip"
click at [447, 201] on div "Title Ext. ID Type Duration Food Fact Fun [GEOGRAPHIC_DATA], [GEOGRAPHIC_DATA] …" at bounding box center [479, 182] width 166 height 149
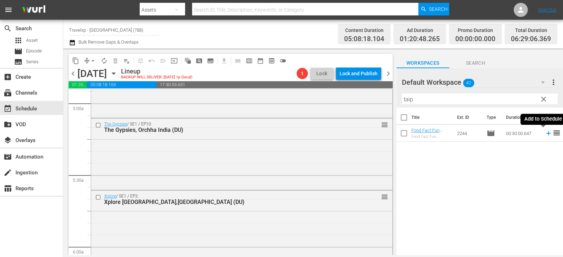
click at [546, 134] on icon at bounding box center [548, 133] width 8 height 8
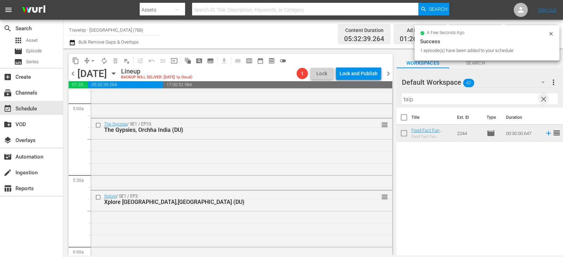
click at [540, 99] on span "clear" at bounding box center [543, 99] width 8 height 8
click at [540, 99] on input "text" at bounding box center [479, 99] width 156 height 11
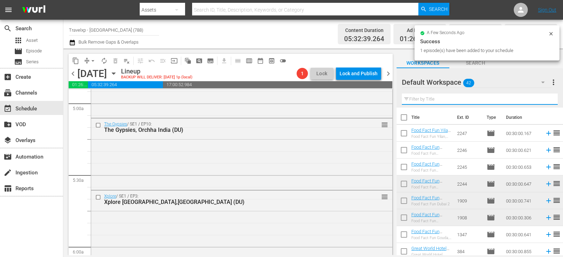
click at [540, 99] on input "text" at bounding box center [479, 99] width 156 height 11
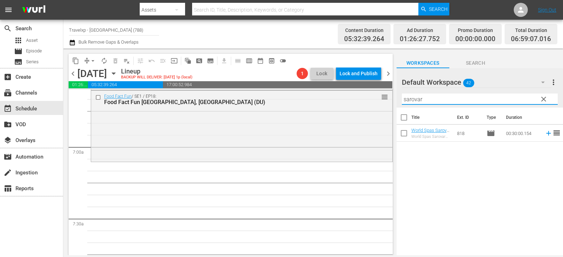
scroll to position [949, 0]
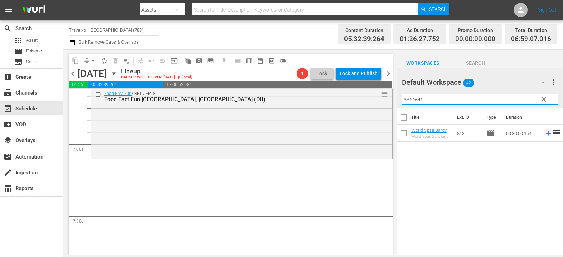
type input "sarovar"
click at [545, 133] on icon at bounding box center [548, 133] width 8 height 8
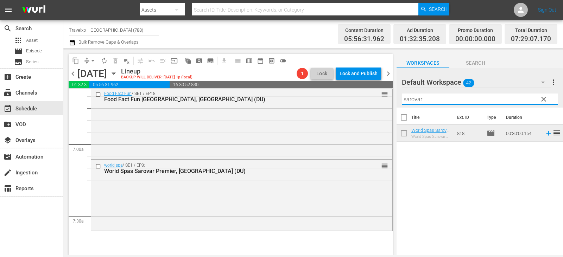
click at [549, 98] on input "sarovar" at bounding box center [479, 99] width 156 height 11
click at [544, 101] on span "clear" at bounding box center [543, 99] width 8 height 8
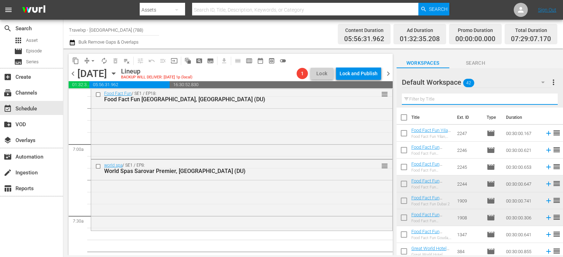
click at [544, 101] on input "text" at bounding box center [479, 99] width 156 height 11
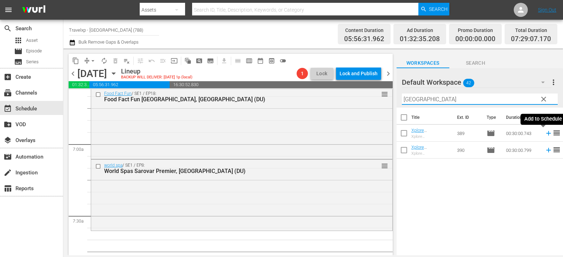
type input "[GEOGRAPHIC_DATA]"
click at [544, 133] on icon at bounding box center [548, 133] width 8 height 8
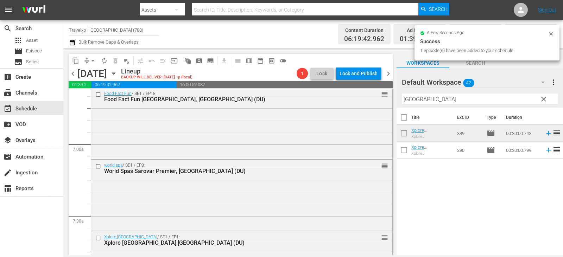
click at [544, 99] on span "clear" at bounding box center [543, 99] width 8 height 8
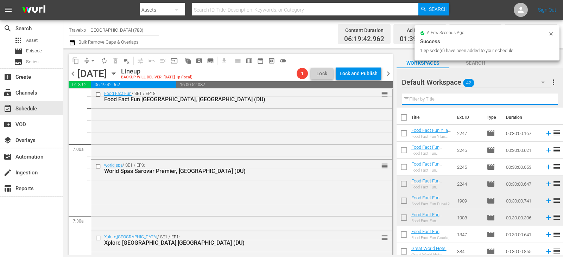
click at [544, 99] on input "text" at bounding box center [479, 99] width 156 height 11
click at [545, 99] on input "text" at bounding box center [479, 99] width 156 height 11
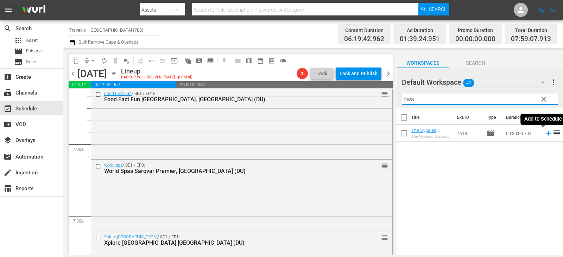
type input "gwa"
click at [544, 132] on icon at bounding box center [548, 133] width 8 height 8
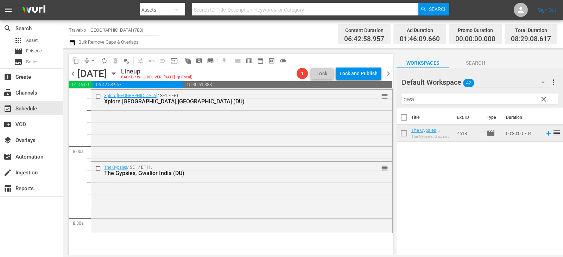
scroll to position [1090, 0]
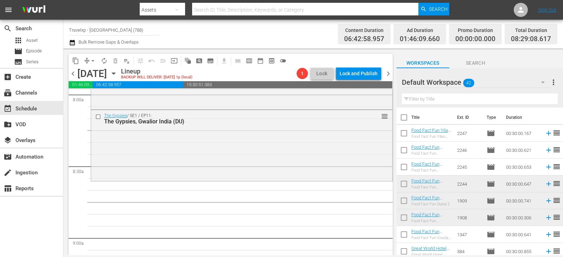
scroll to position [1160, 0]
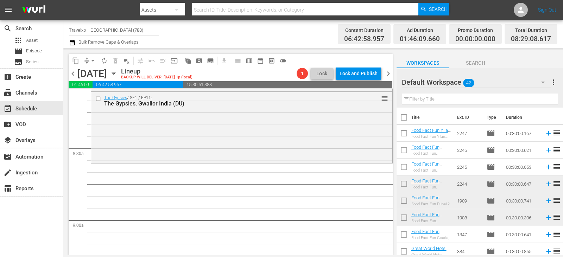
click at [434, 99] on input "text" at bounding box center [479, 99] width 156 height 11
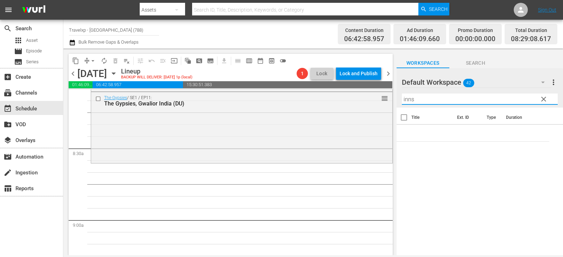
type input "inns"
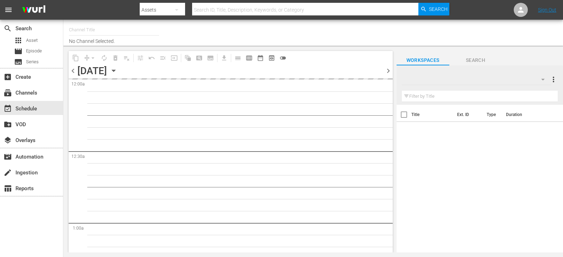
type input "Travelxp - [GEOGRAPHIC_DATA] (788)"
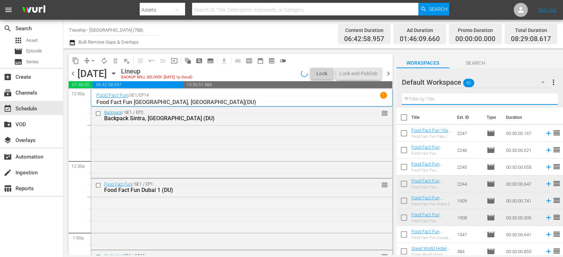
click at [417, 98] on input "text" at bounding box center [479, 99] width 156 height 11
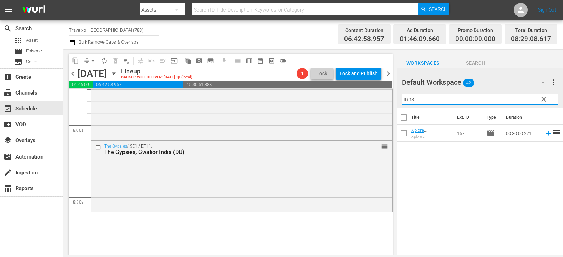
scroll to position [1090, 0]
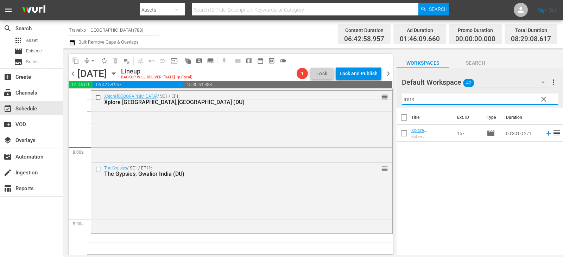
type input "inns"
click at [475, 205] on div "Title Ext. ID Type Duration Xplore Innsbruck, Austria (DU) Xplore Innsbruck, Au…" at bounding box center [479, 182] width 166 height 149
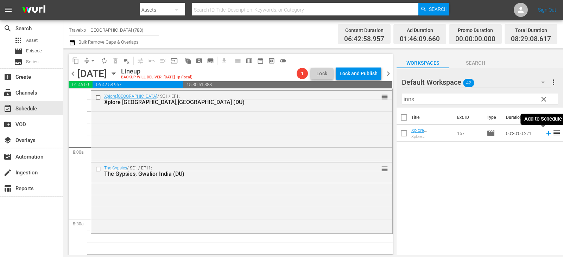
click at [544, 134] on icon at bounding box center [548, 133] width 8 height 8
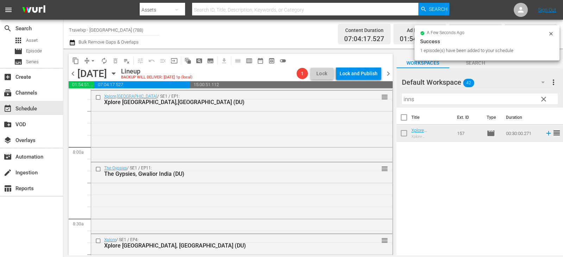
click at [539, 101] on span "clear" at bounding box center [543, 99] width 8 height 8
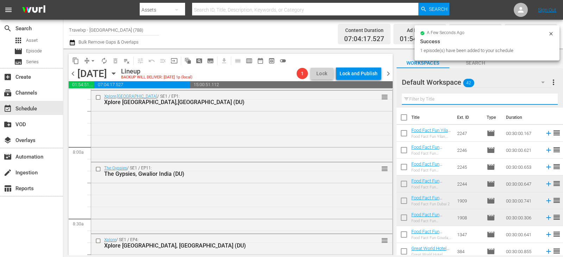
click at [539, 101] on input "text" at bounding box center [479, 99] width 156 height 11
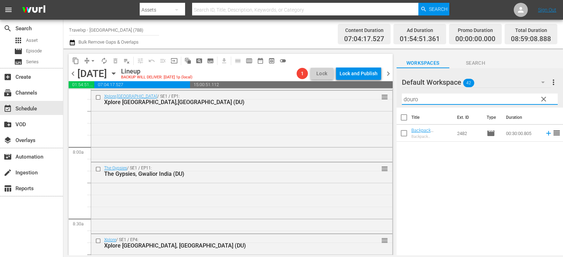
type input "douro"
click at [546, 135] on icon at bounding box center [548, 133] width 8 height 8
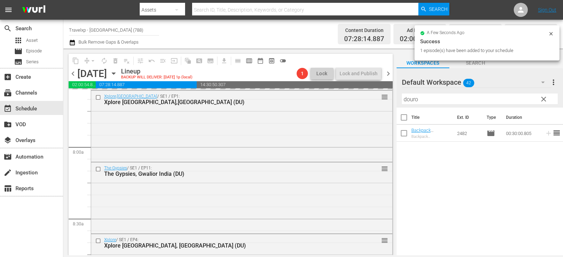
click at [542, 98] on span "clear" at bounding box center [543, 99] width 8 height 8
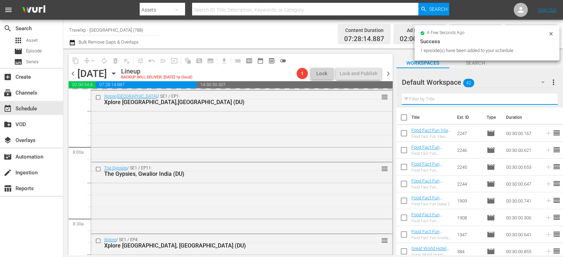
click at [542, 98] on input "text" at bounding box center [479, 99] width 156 height 11
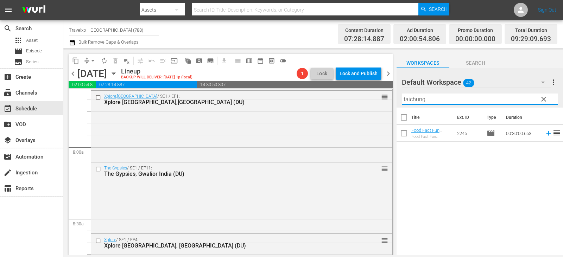
type input "taichung"
